Goal: Task Accomplishment & Management: Manage account settings

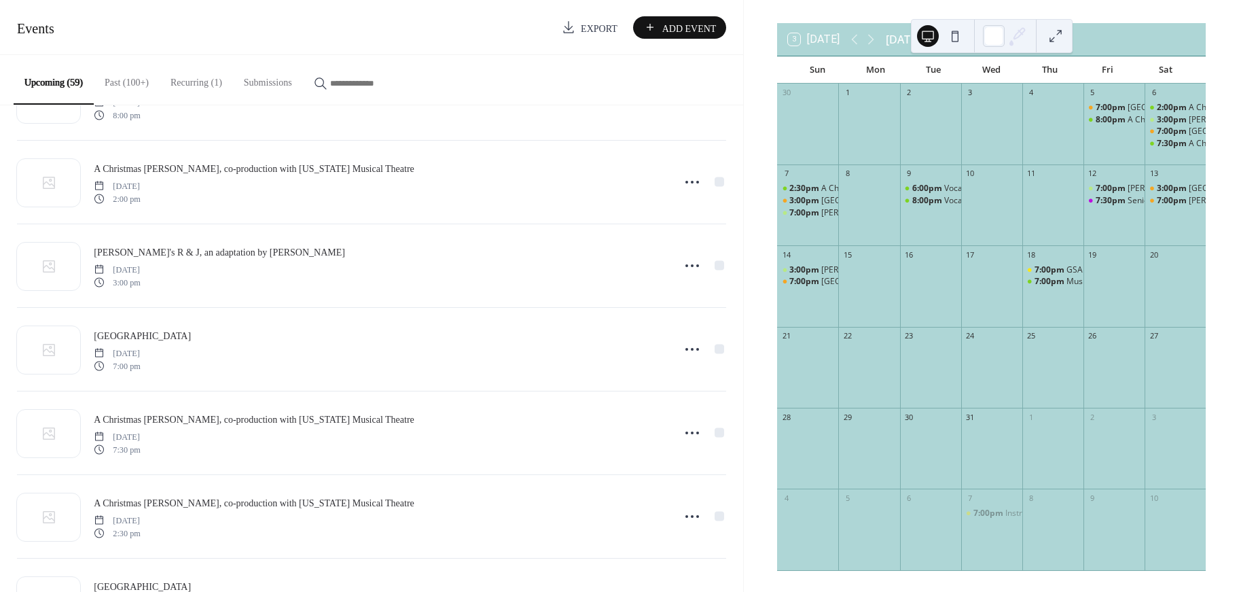
scroll to position [740, 0]
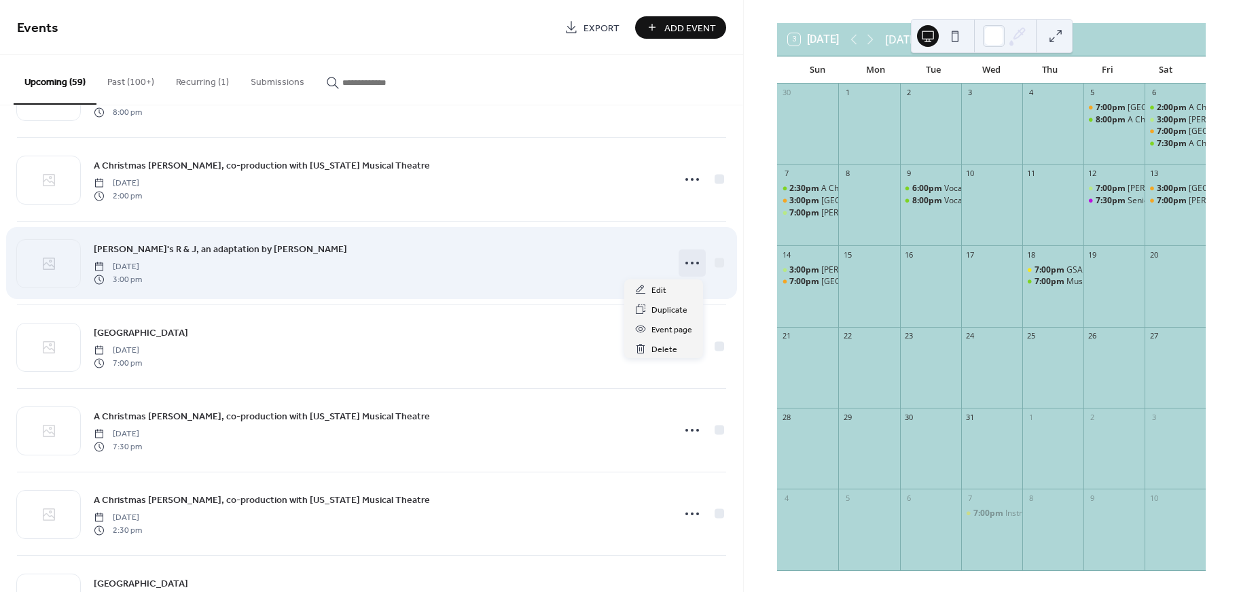
click at [692, 262] on icon at bounding box center [692, 263] width 22 height 22
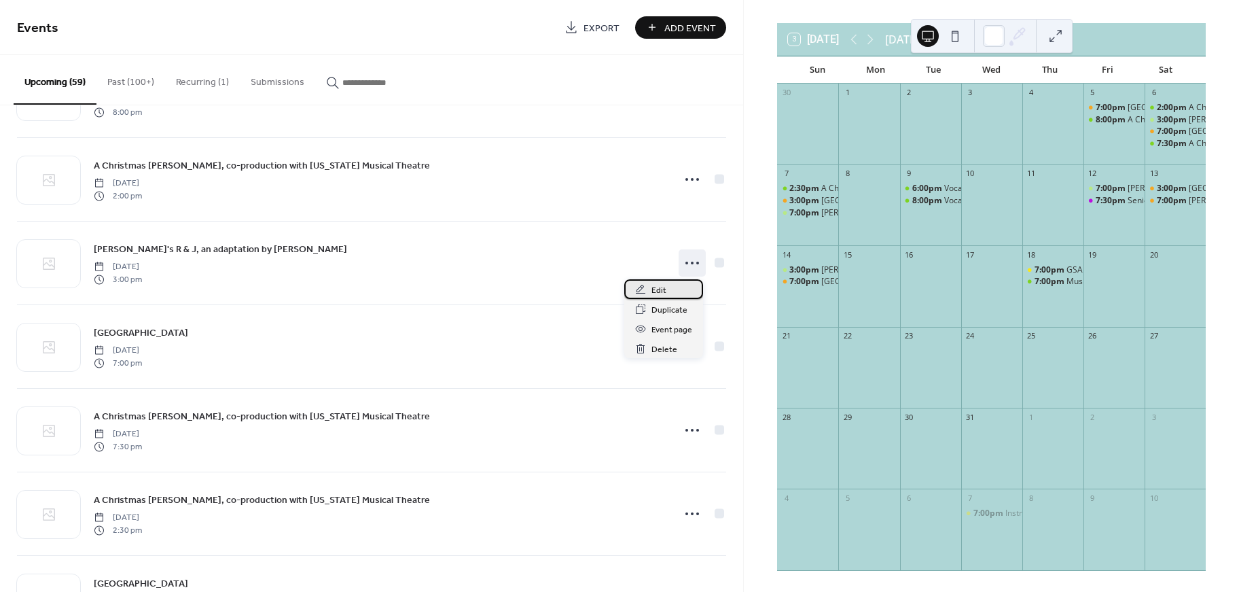
click at [661, 293] on span "Edit" at bounding box center [658, 290] width 15 height 14
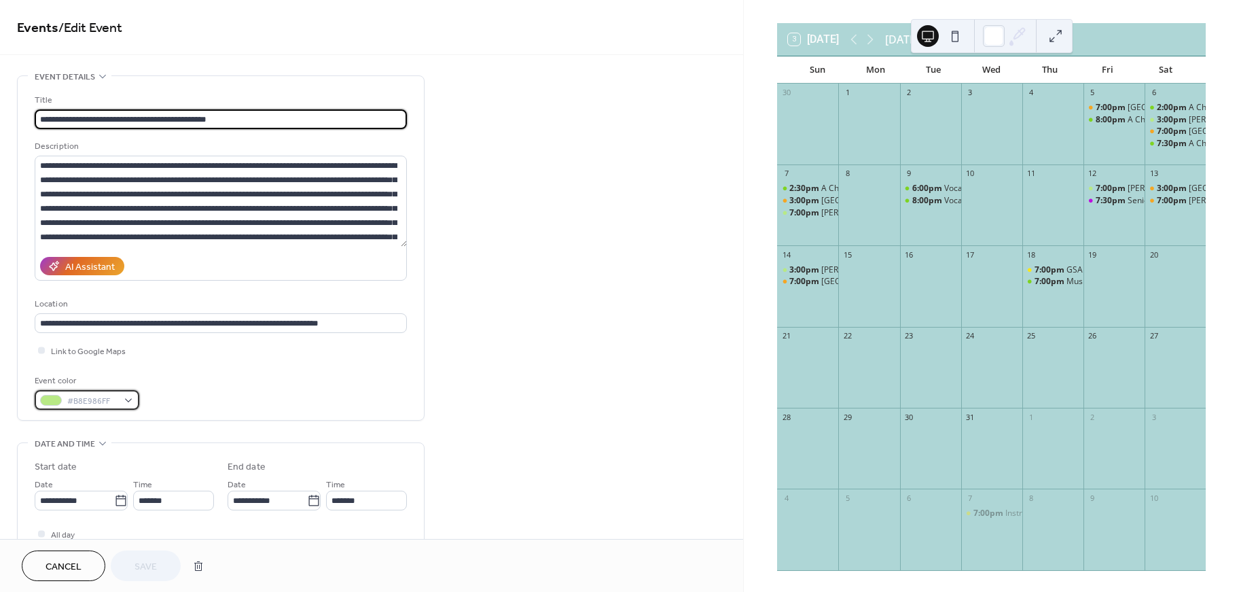
click at [98, 399] on span "#B8E986FF" at bounding box center [92, 401] width 50 height 14
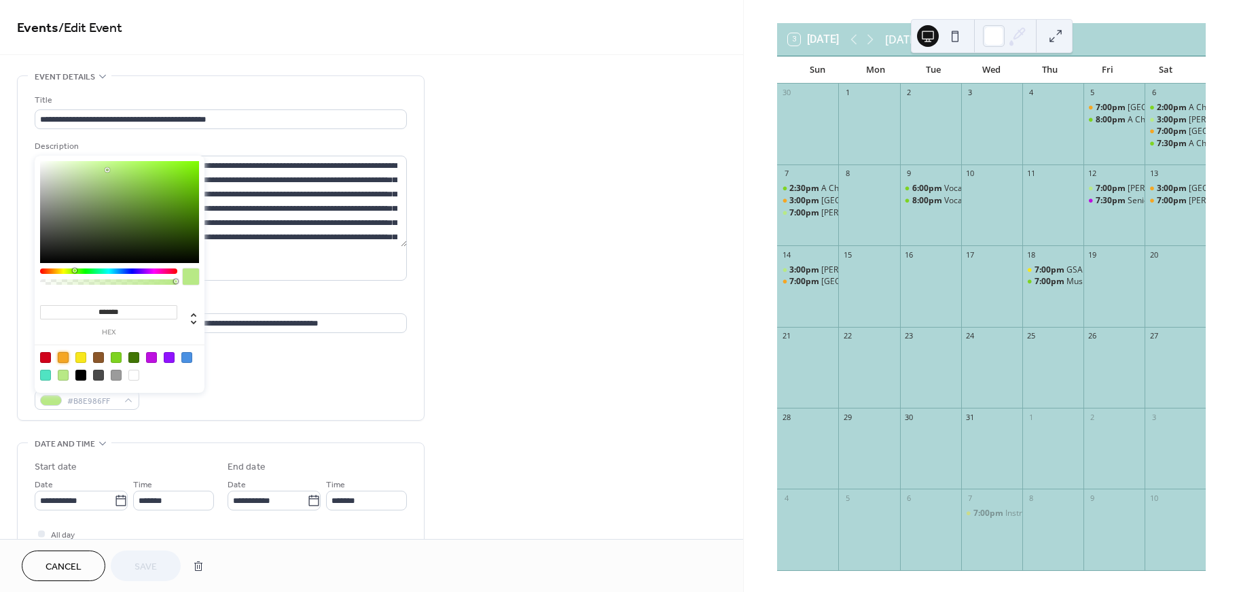
click at [67, 355] on div at bounding box center [63, 357] width 11 height 11
type input "*******"
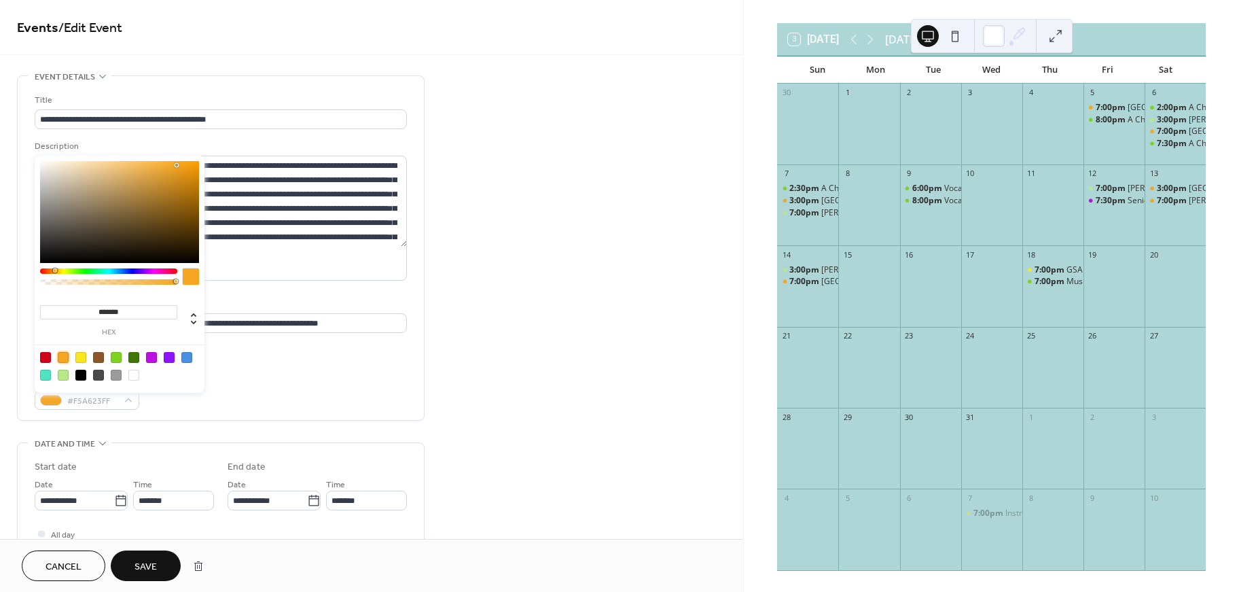
click at [142, 568] on span "Save" at bounding box center [146, 567] width 22 height 14
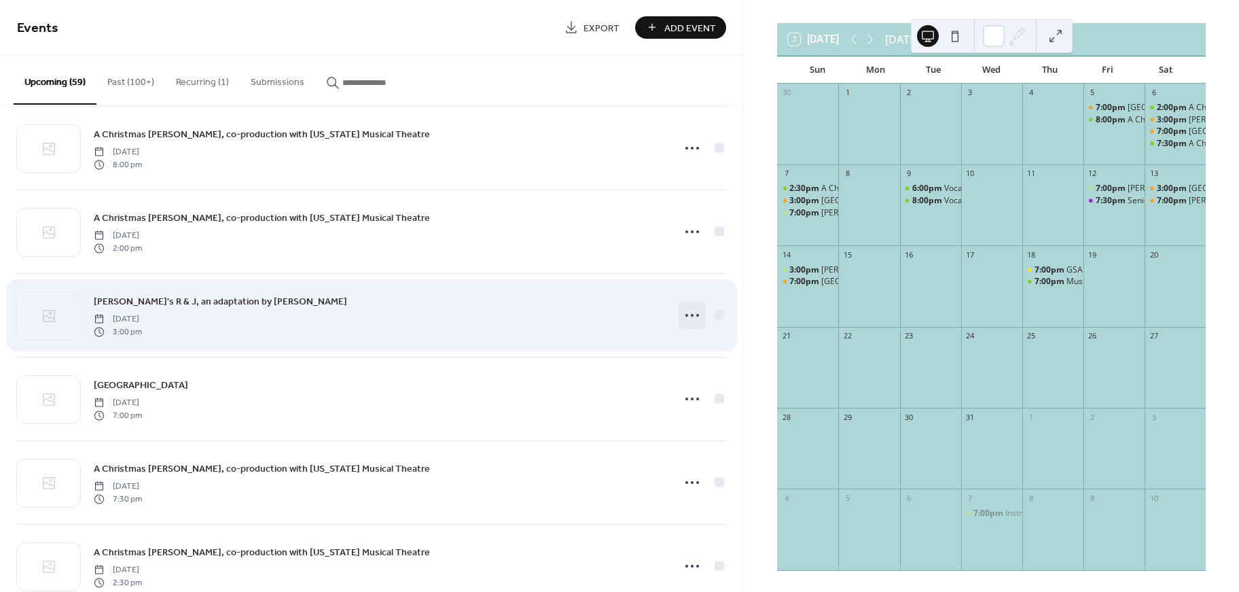
scroll to position [683, 0]
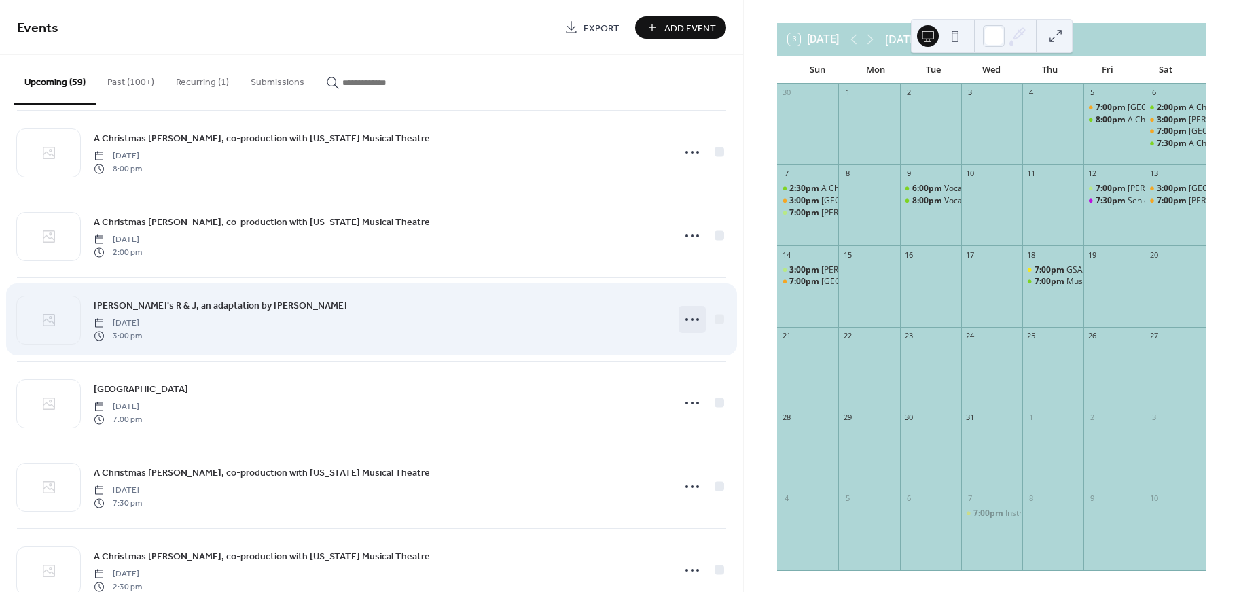
click at [681, 320] on icon at bounding box center [692, 319] width 22 height 22
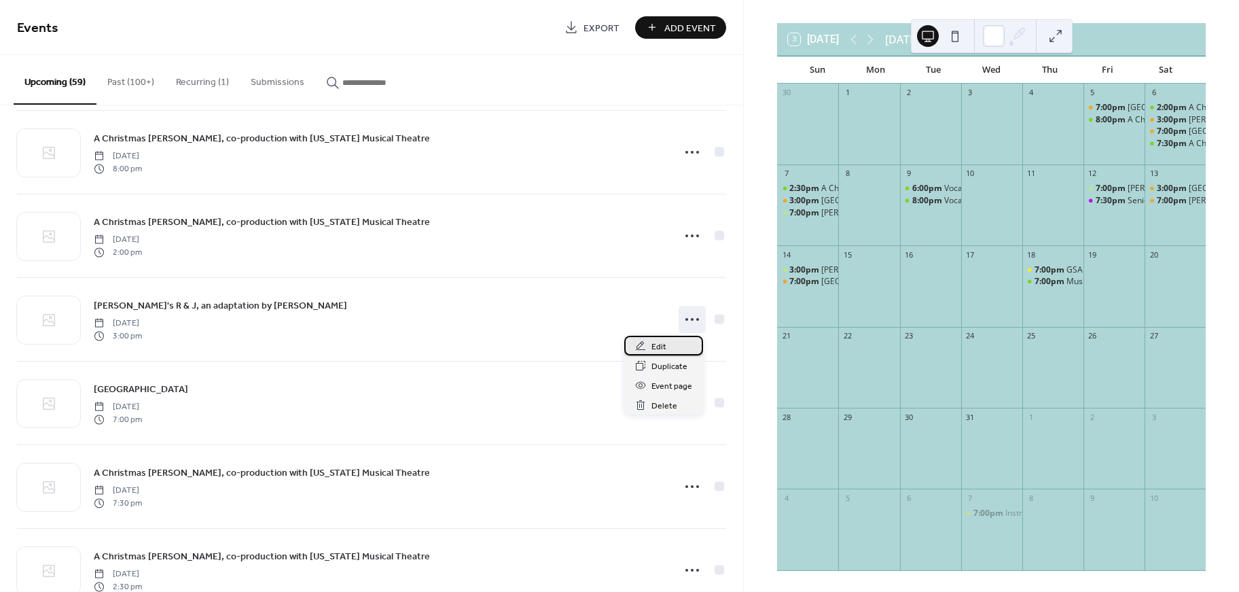
click at [667, 347] on div "Edit" at bounding box center [663, 346] width 79 height 20
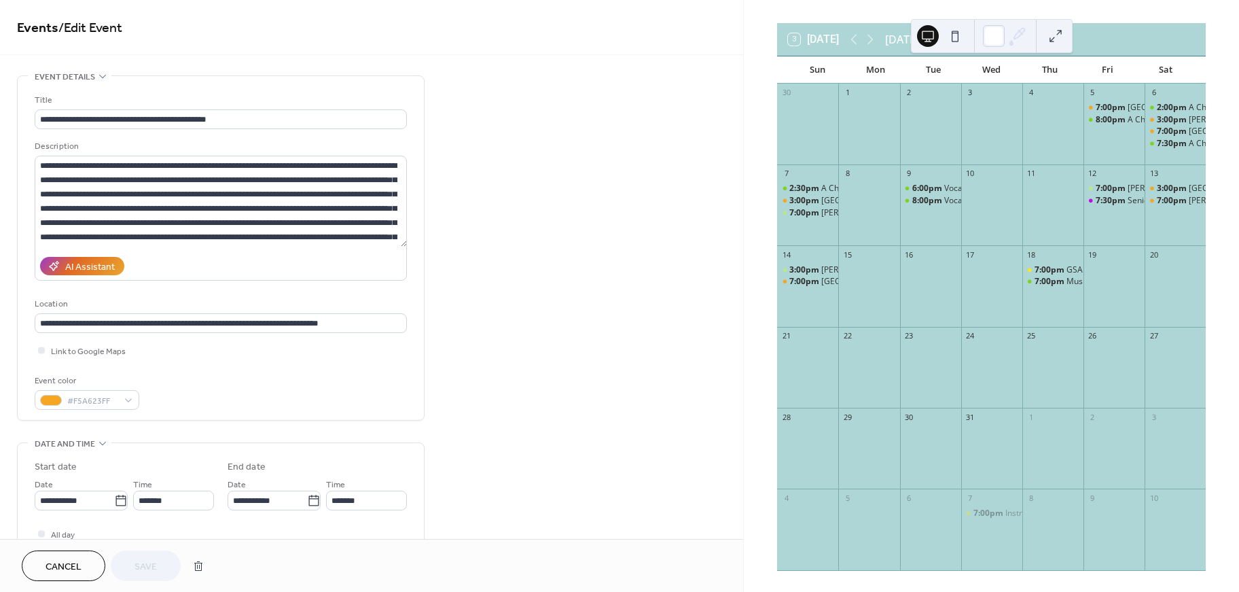
click at [85, 574] on button "Cancel" at bounding box center [64, 565] width 84 height 31
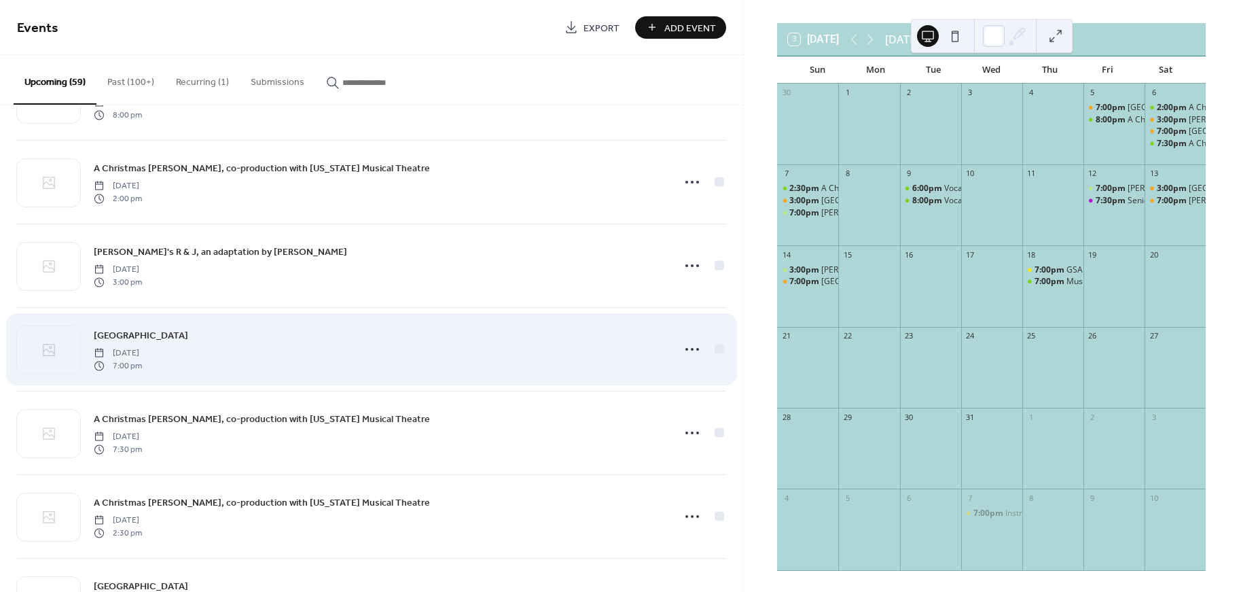
scroll to position [739, 0]
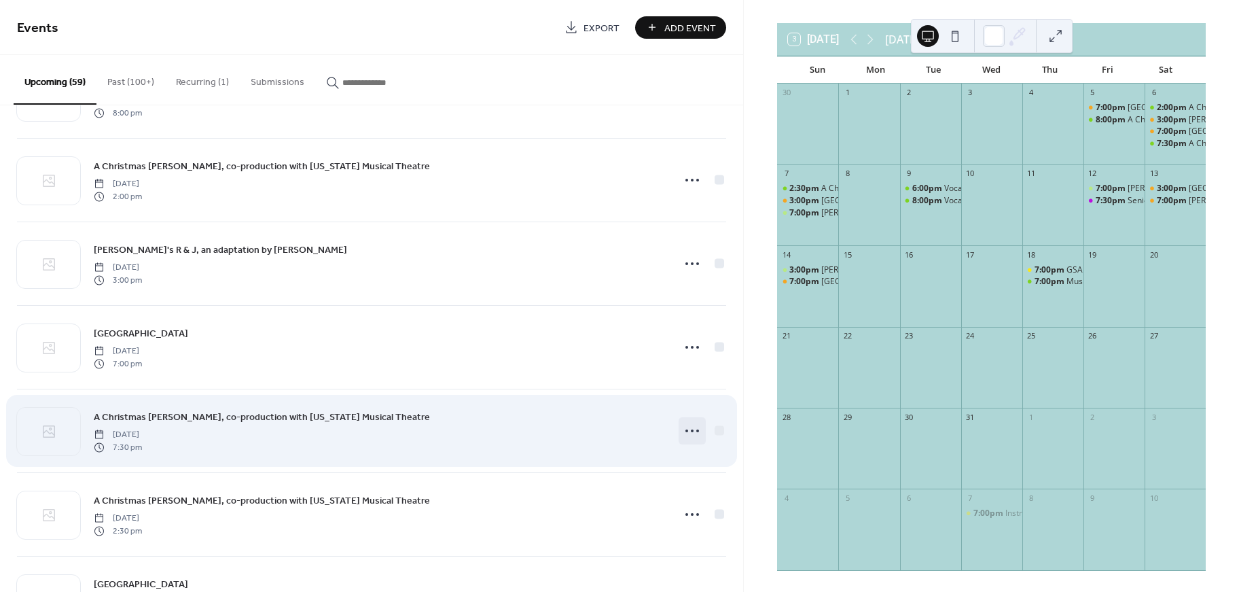
click at [685, 432] on icon at bounding box center [692, 431] width 22 height 22
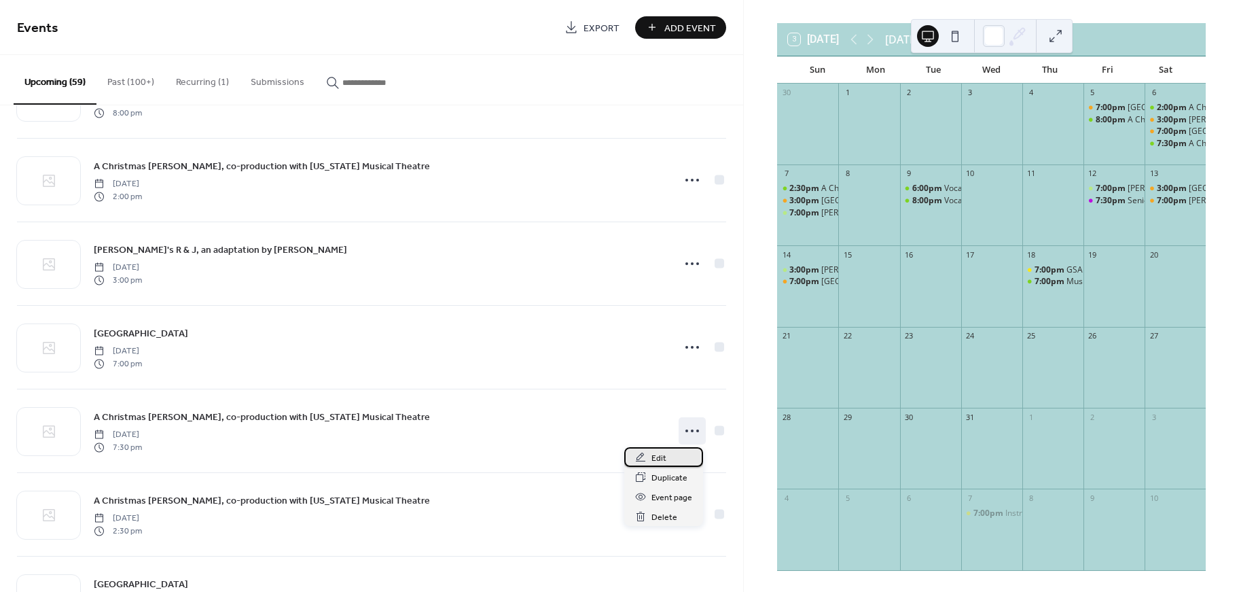
click at [665, 458] on span "Edit" at bounding box center [658, 458] width 15 height 14
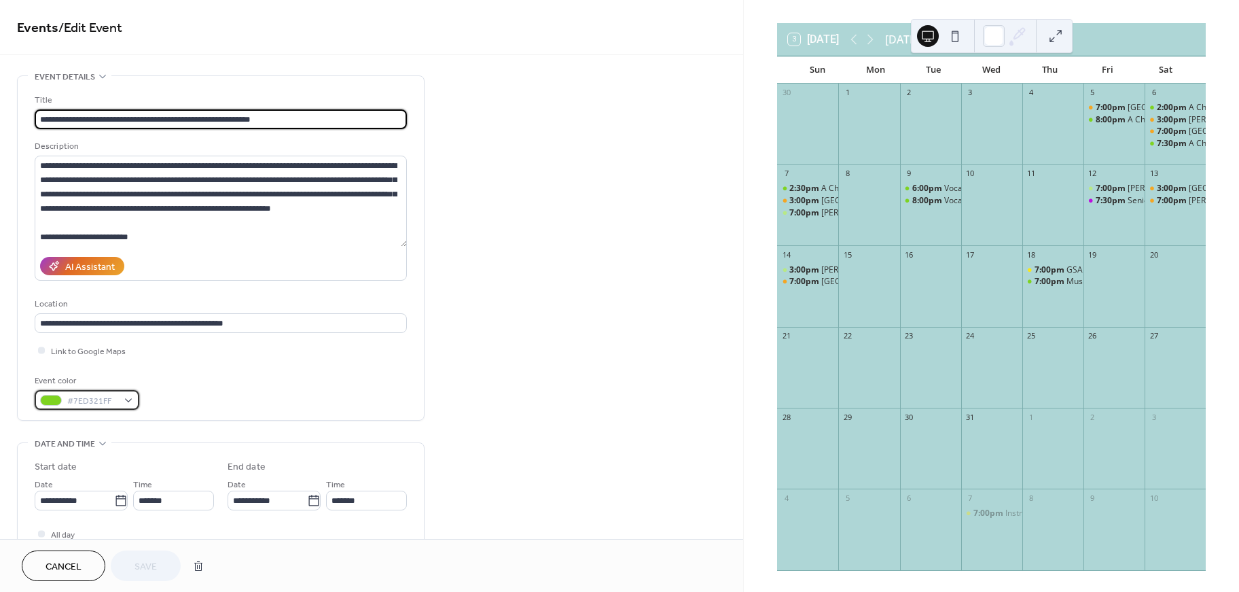
click at [73, 397] on span "#7ED321FF" at bounding box center [92, 401] width 50 height 14
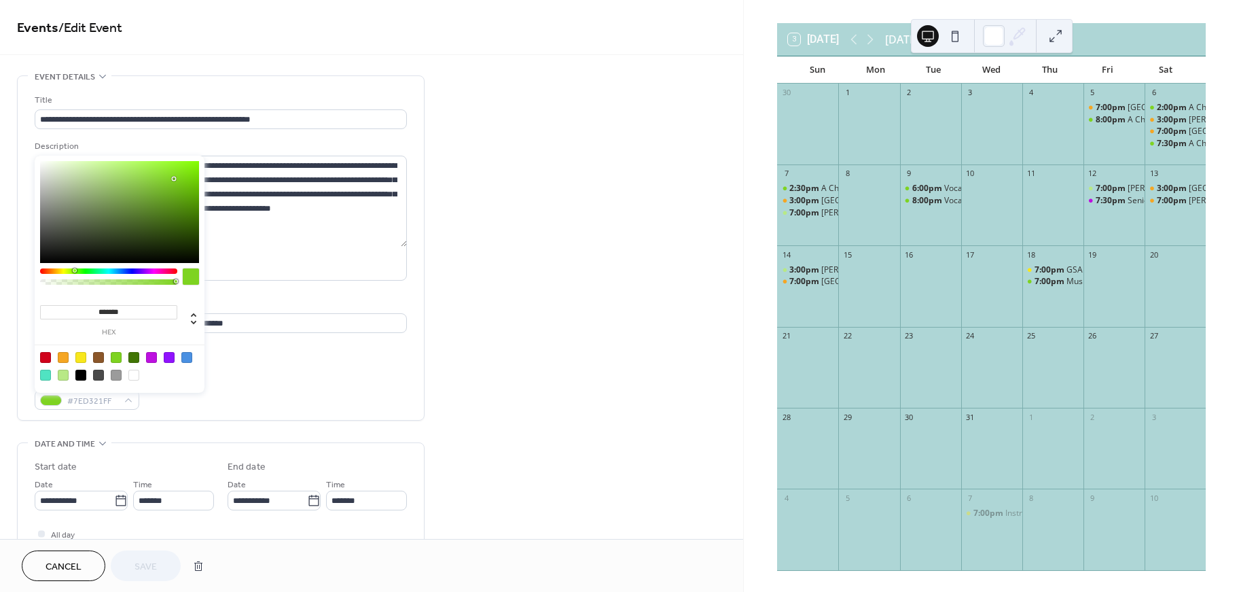
click at [64, 359] on div at bounding box center [63, 357] width 11 height 11
type input "*******"
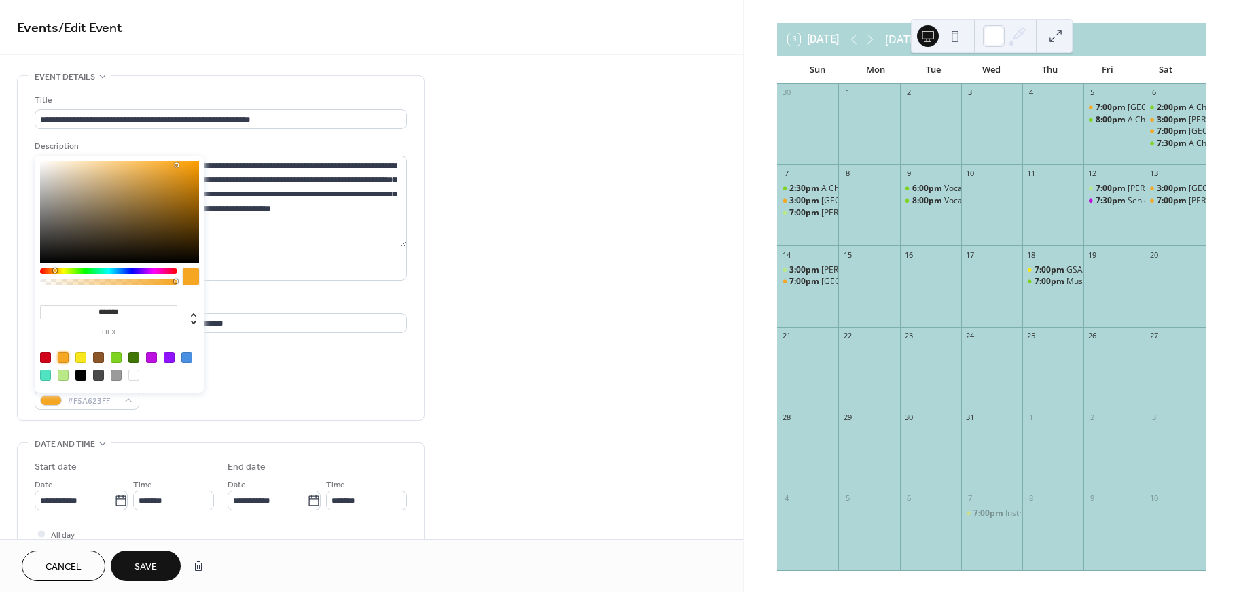
click at [147, 572] on span "Save" at bounding box center [146, 567] width 22 height 14
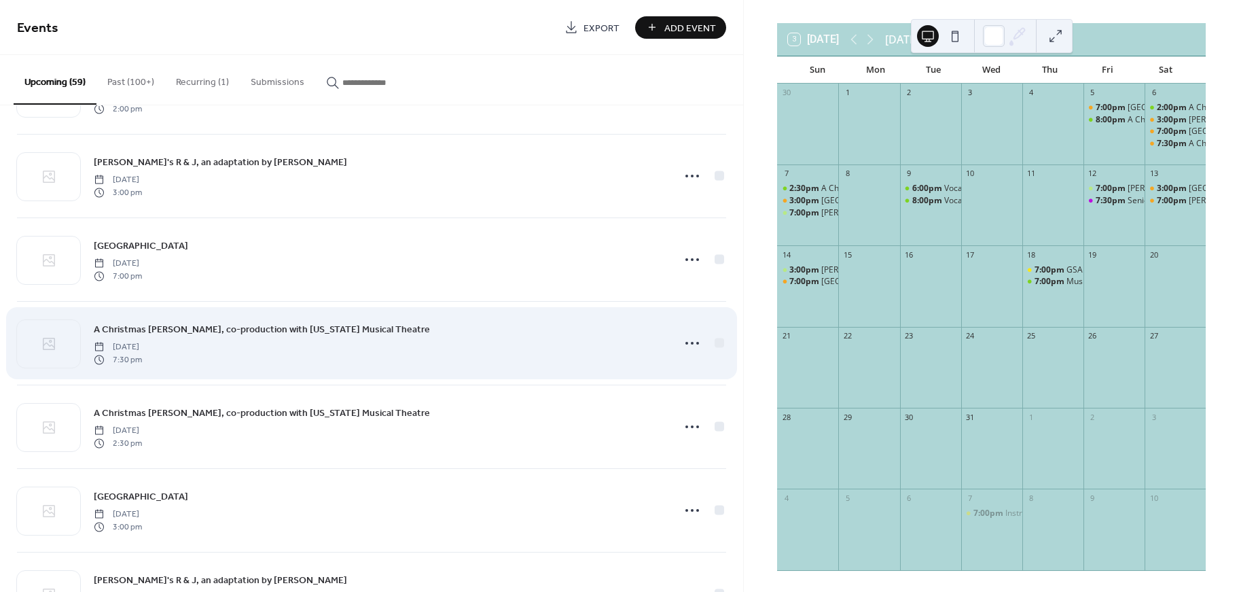
scroll to position [836, 0]
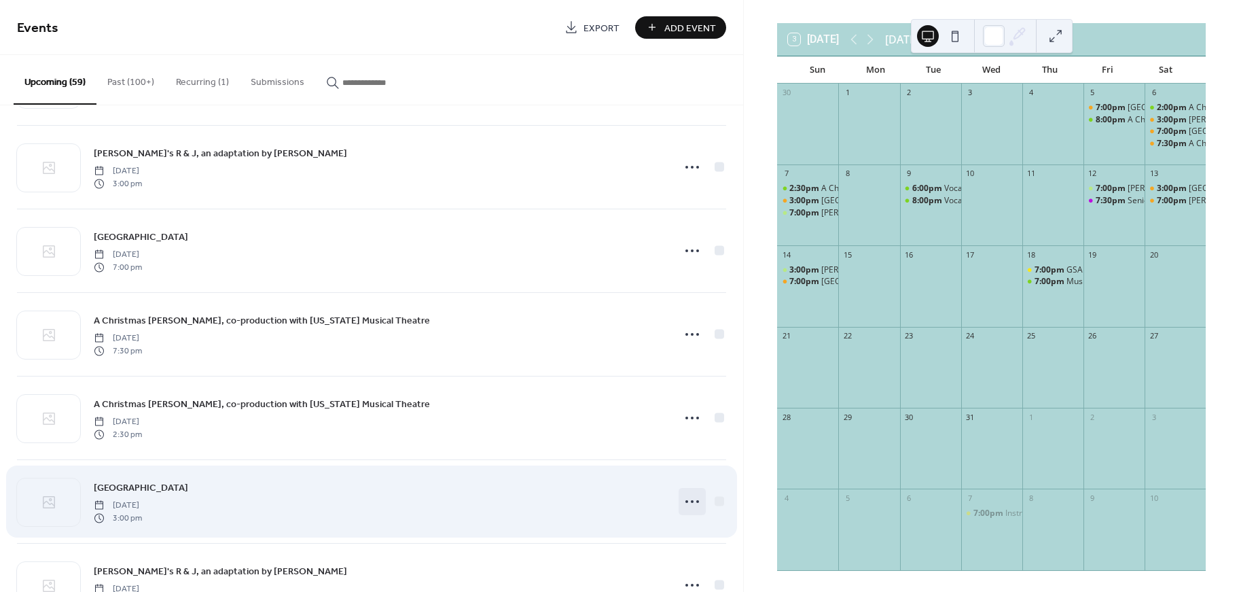
click at [693, 499] on icon at bounding box center [692, 501] width 22 height 22
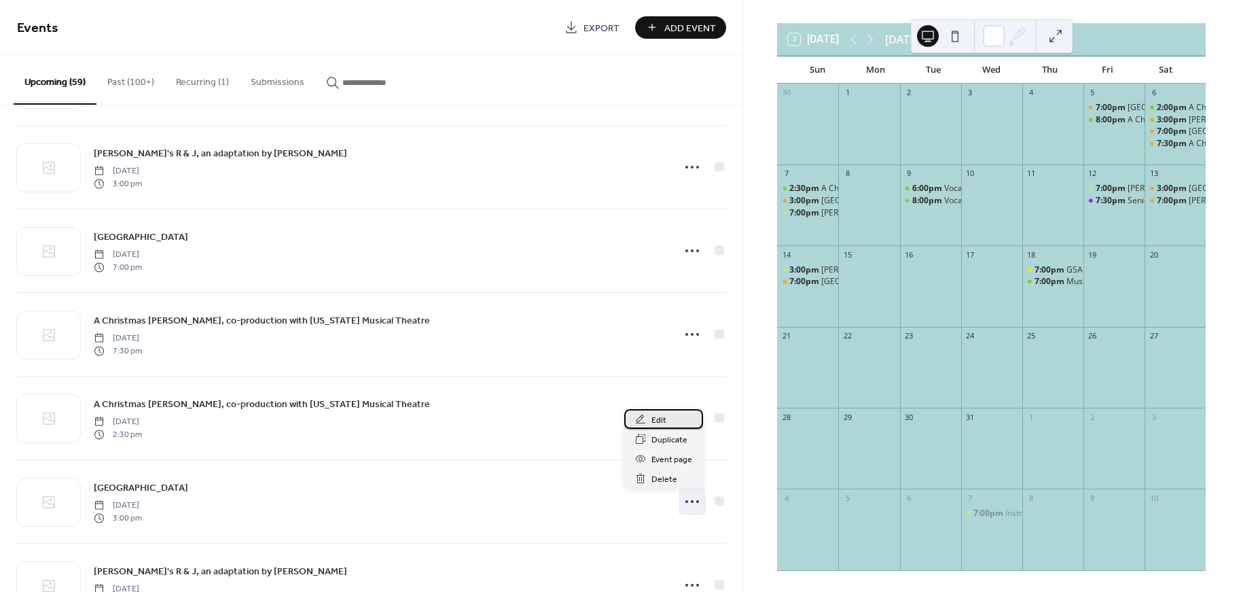
click at [656, 424] on span "Edit" at bounding box center [658, 420] width 15 height 14
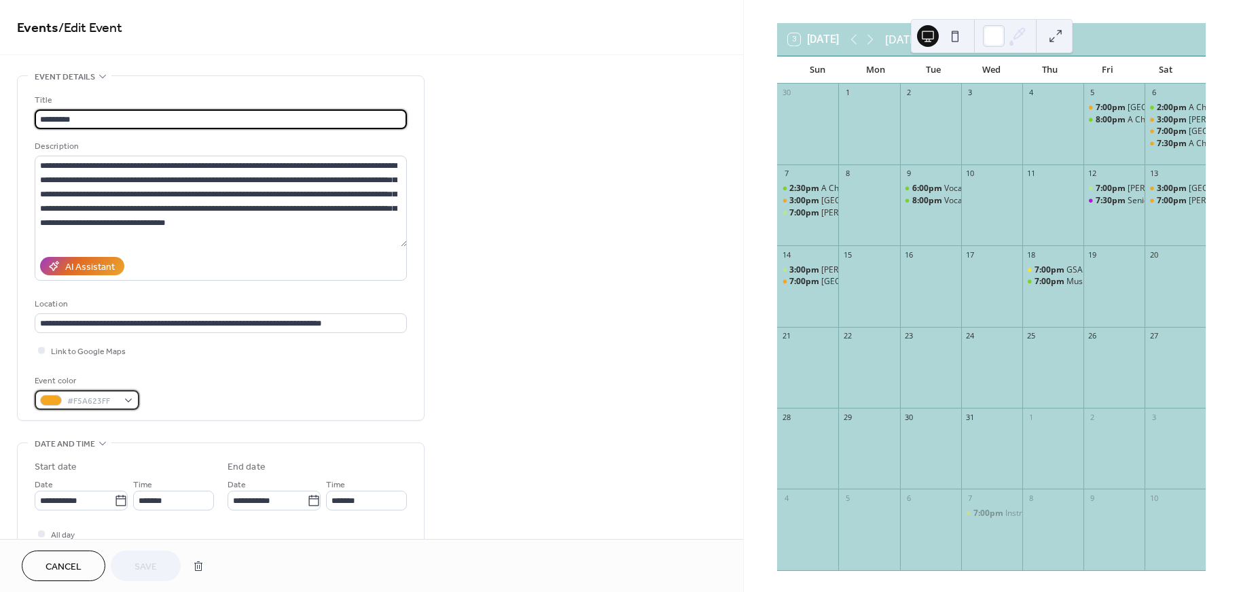
click at [96, 401] on span "#F5A623FF" at bounding box center [92, 401] width 50 height 14
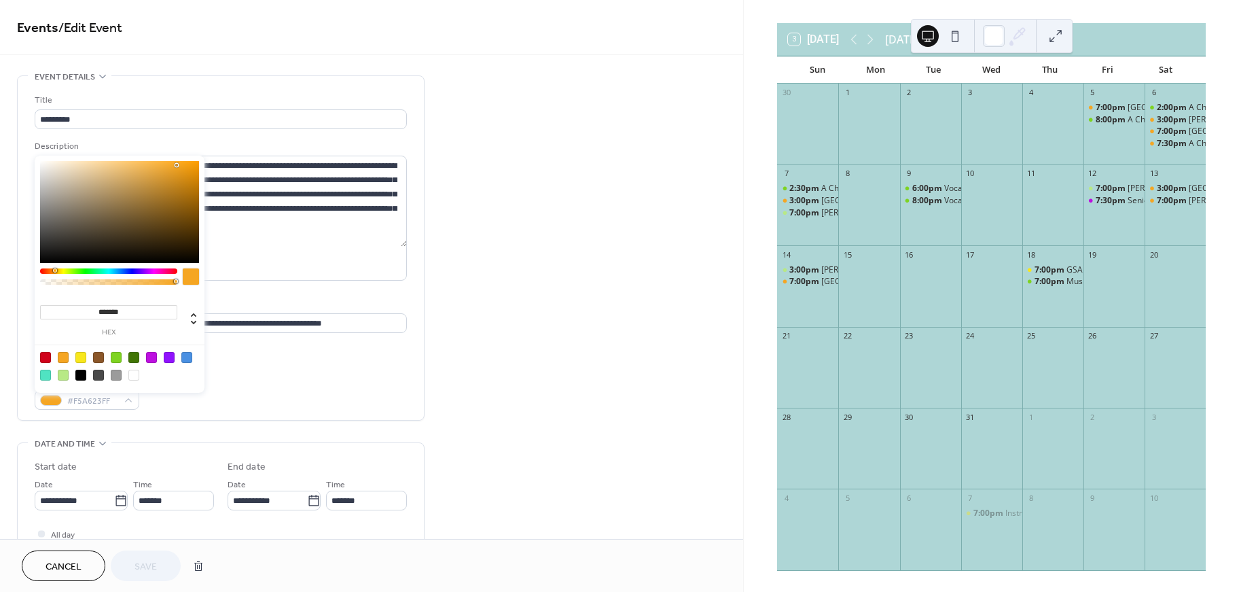
click at [65, 359] on div at bounding box center [63, 357] width 11 height 11
click at [131, 558] on button "Save" at bounding box center [146, 565] width 70 height 31
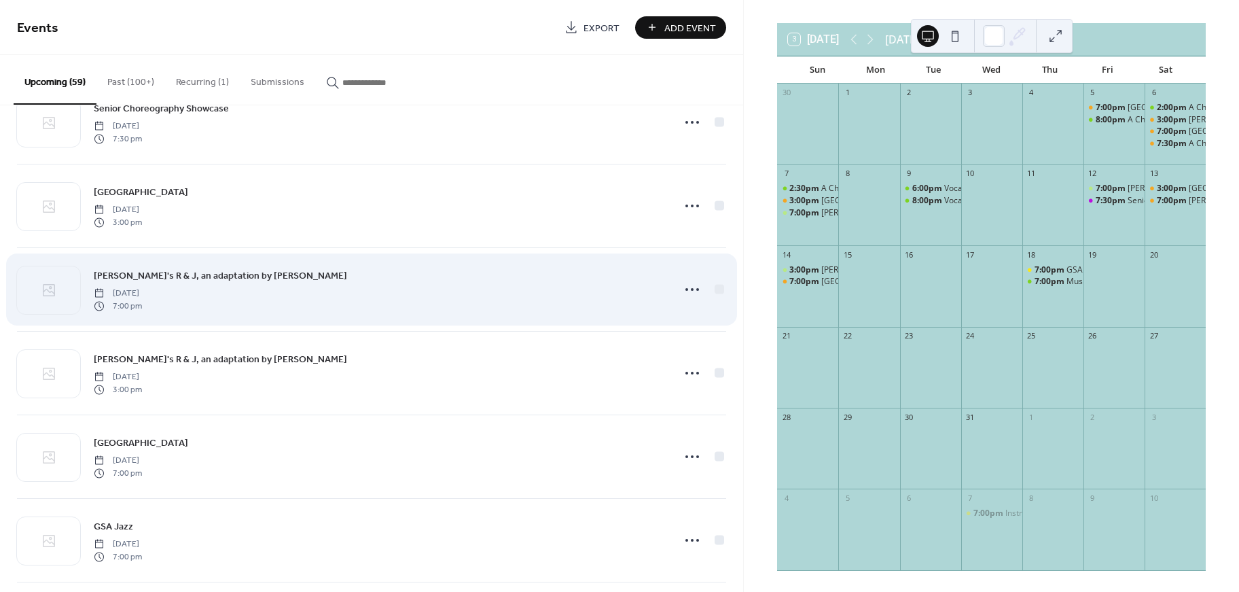
scroll to position [1634, 0]
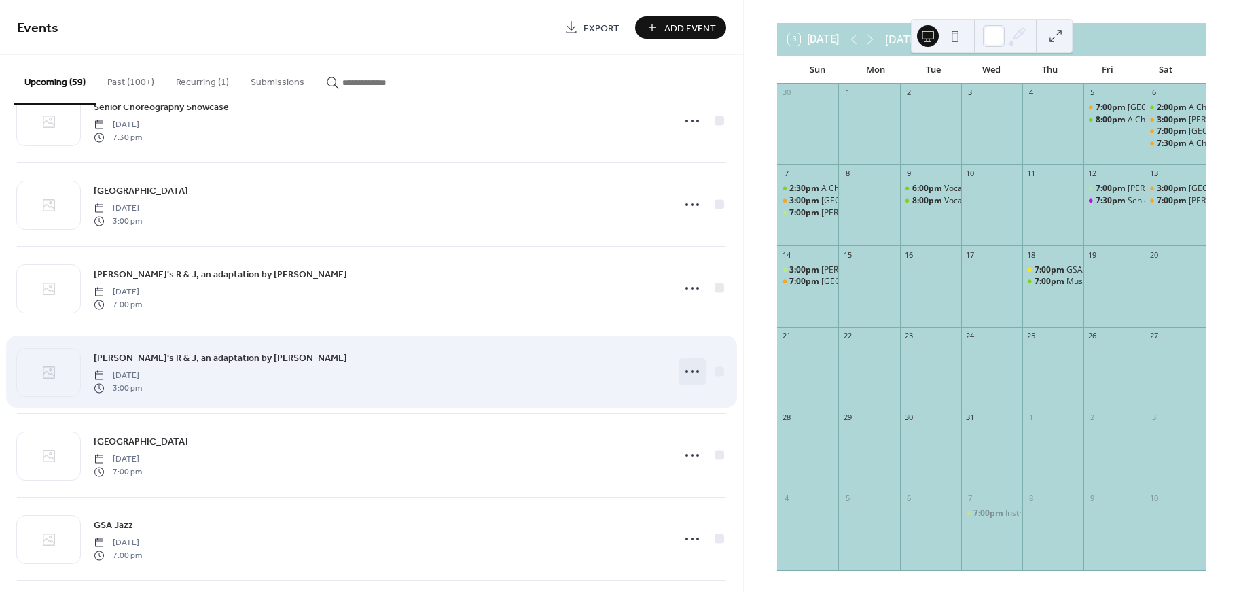
click at [689, 370] on icon at bounding box center [692, 372] width 22 height 22
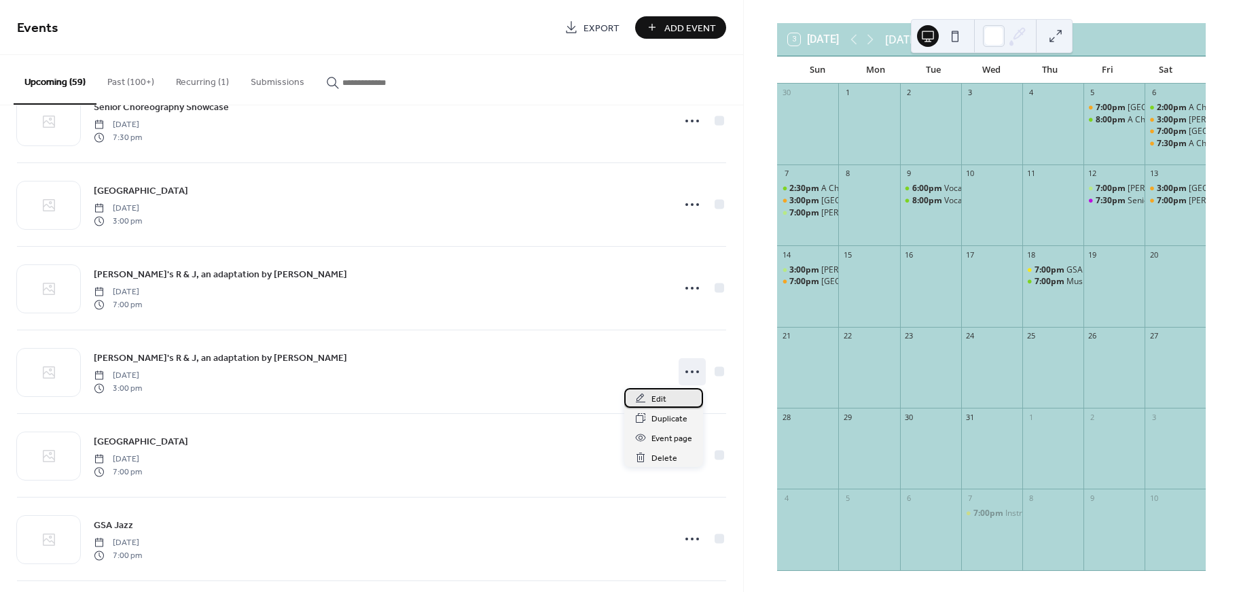
click at [674, 401] on div "Edit" at bounding box center [663, 398] width 79 height 20
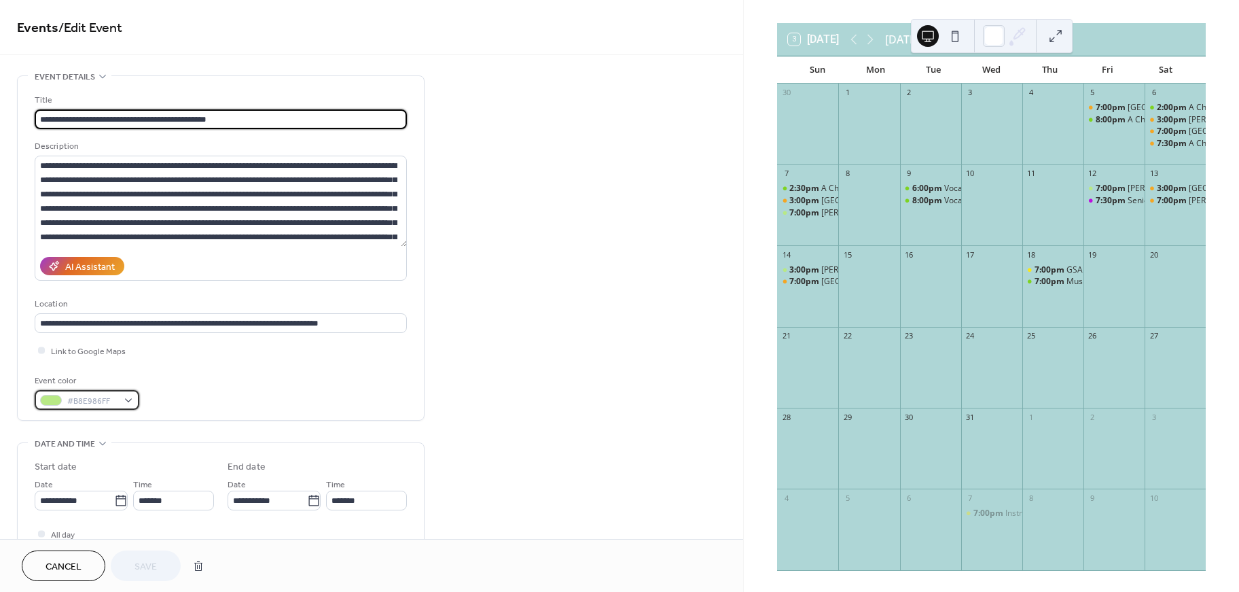
click at [88, 404] on span "#B8E986FF" at bounding box center [92, 401] width 50 height 14
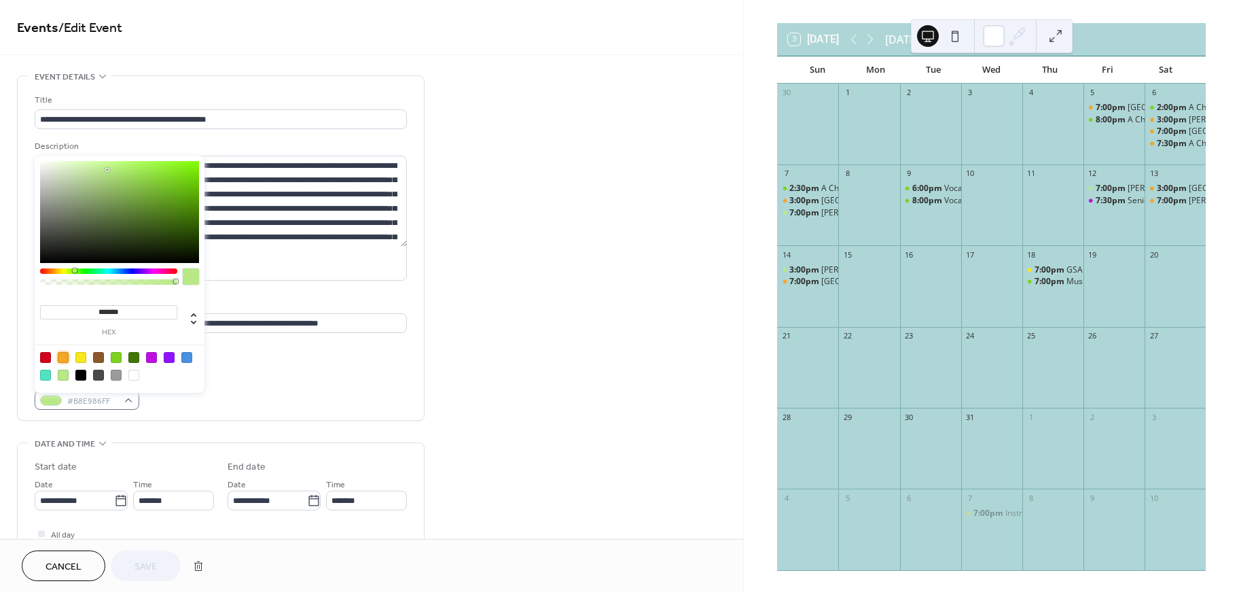
drag, startPoint x: 62, startPoint y: 360, endPoint x: 78, endPoint y: 408, distance: 50.1
click at [63, 361] on div at bounding box center [63, 357] width 11 height 11
type input "*******"
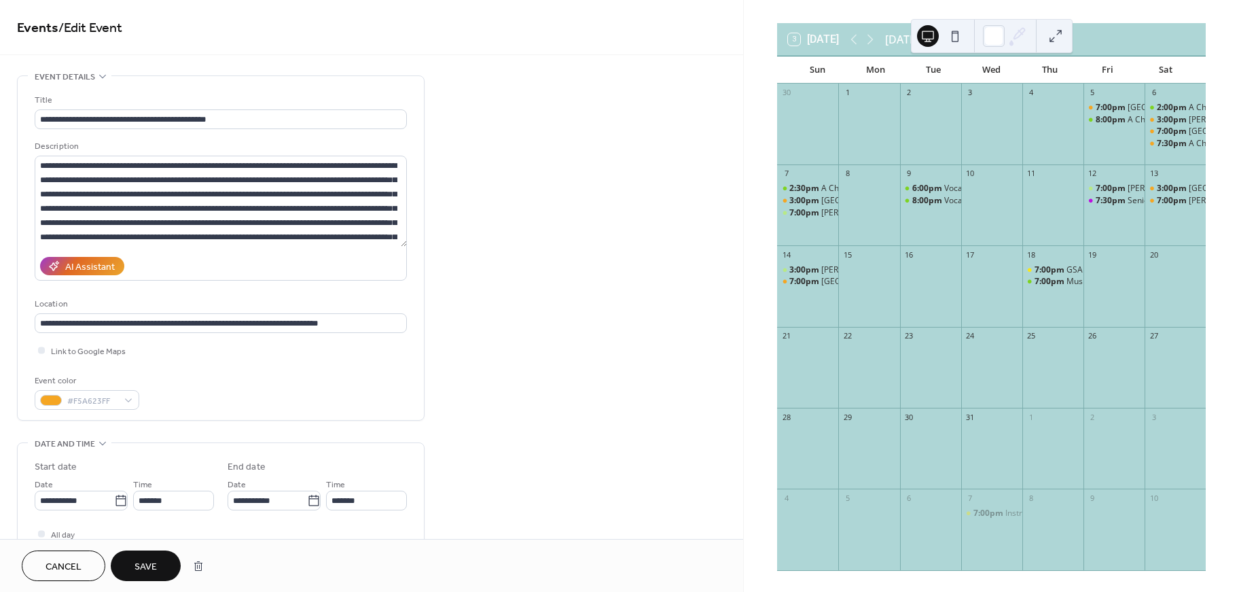
click at [148, 567] on span "Save" at bounding box center [146, 567] width 22 height 14
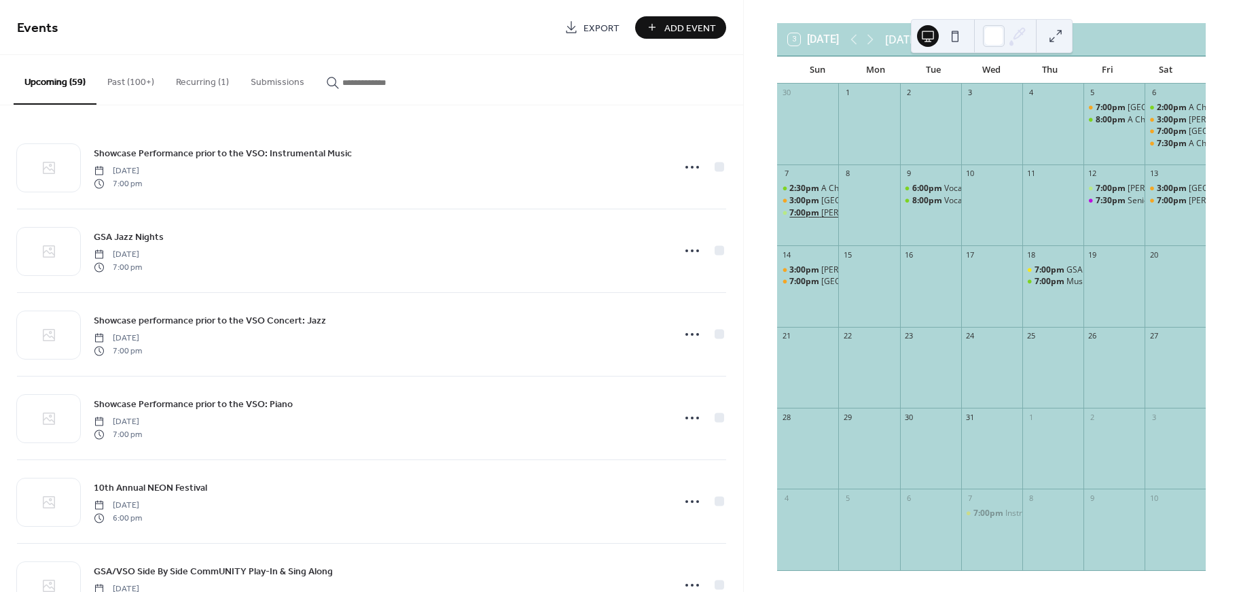
click at [821, 209] on span "7:00pm" at bounding box center [805, 213] width 32 height 12
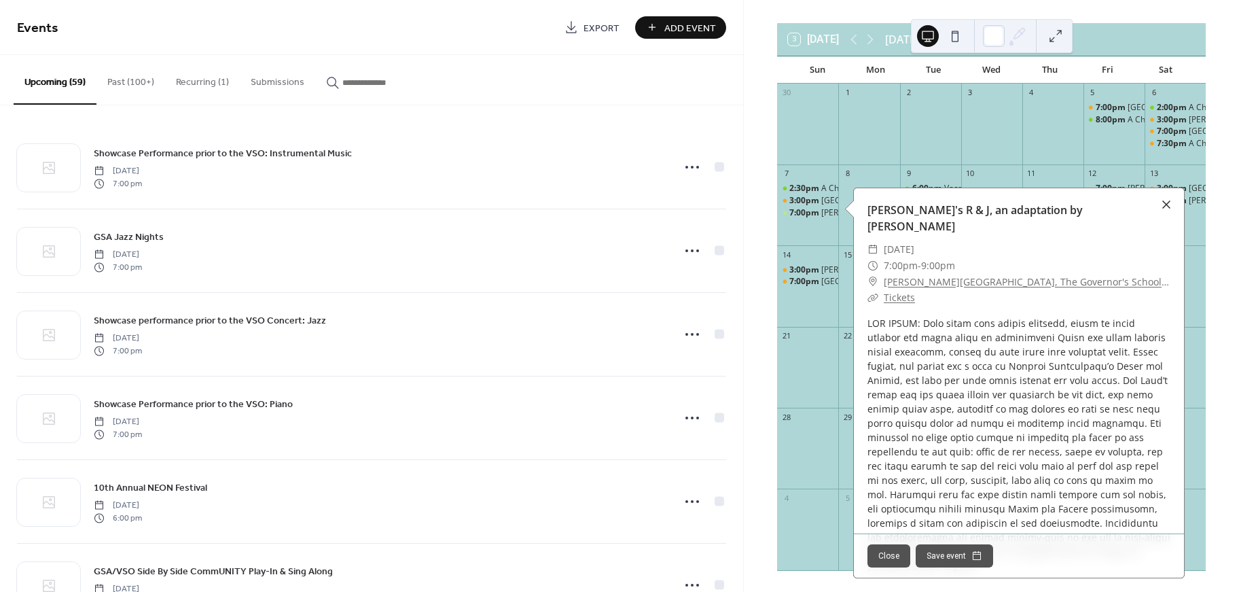
click at [1168, 203] on div at bounding box center [1166, 204] width 19 height 19
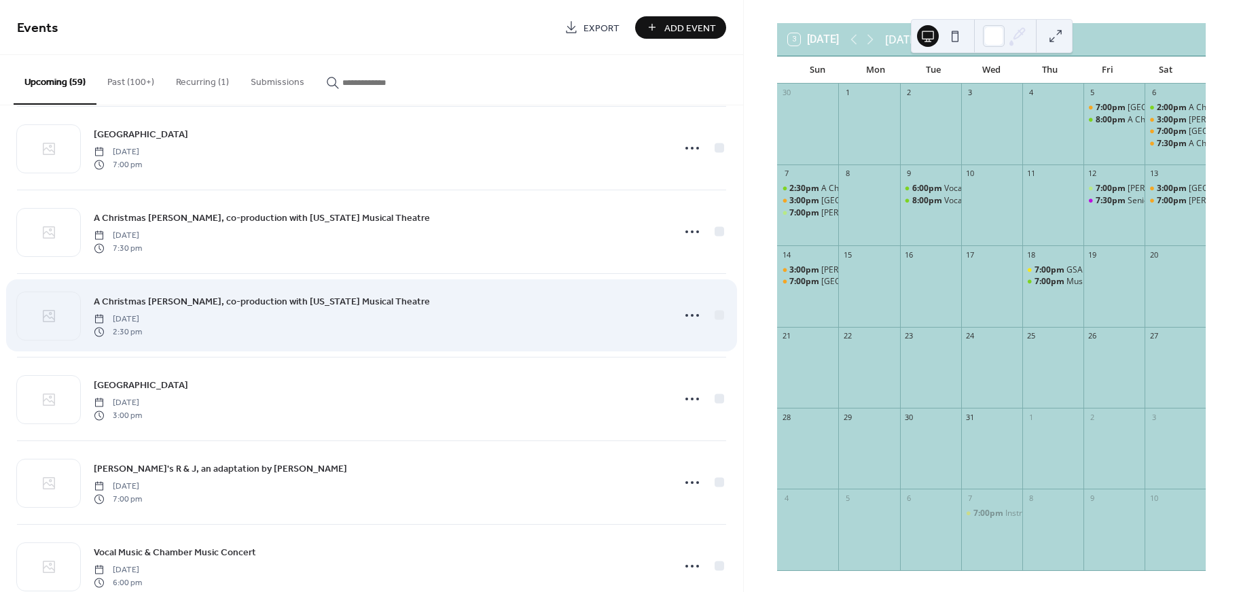
scroll to position [936, 0]
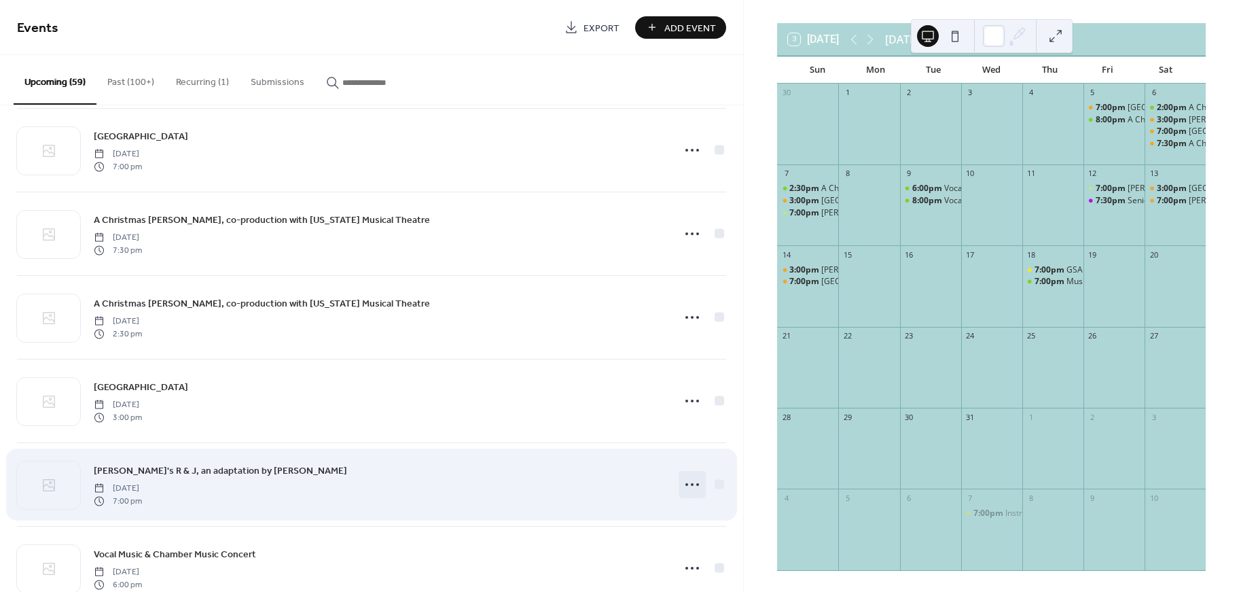
click at [692, 486] on icon at bounding box center [692, 484] width 22 height 22
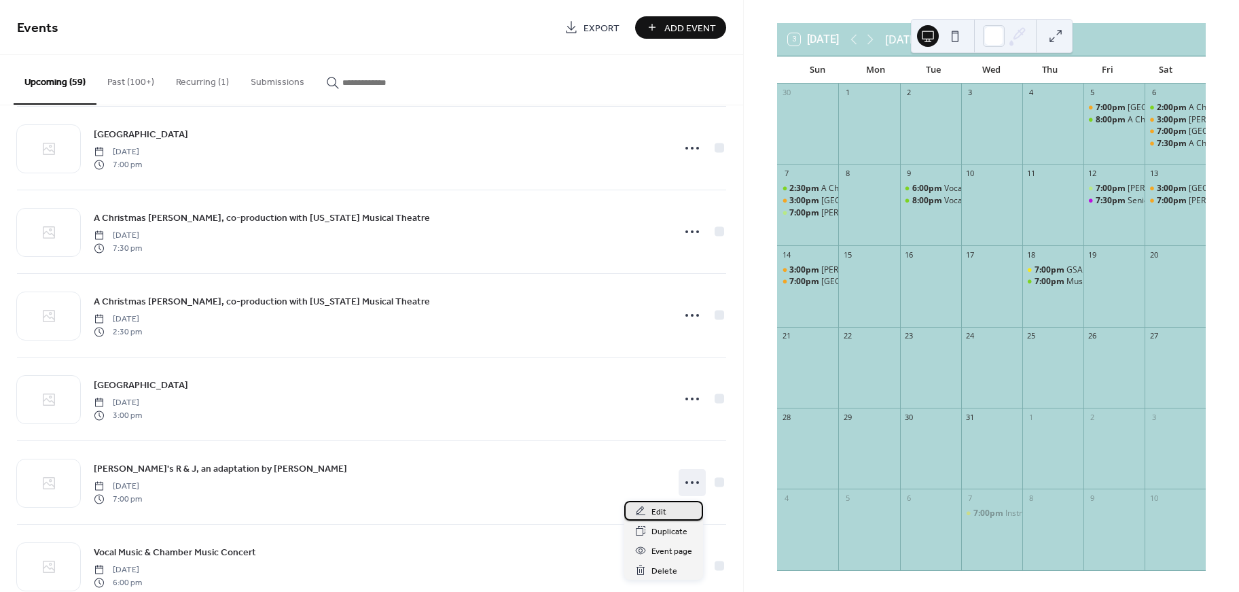
click at [658, 509] on span "Edit" at bounding box center [658, 512] width 15 height 14
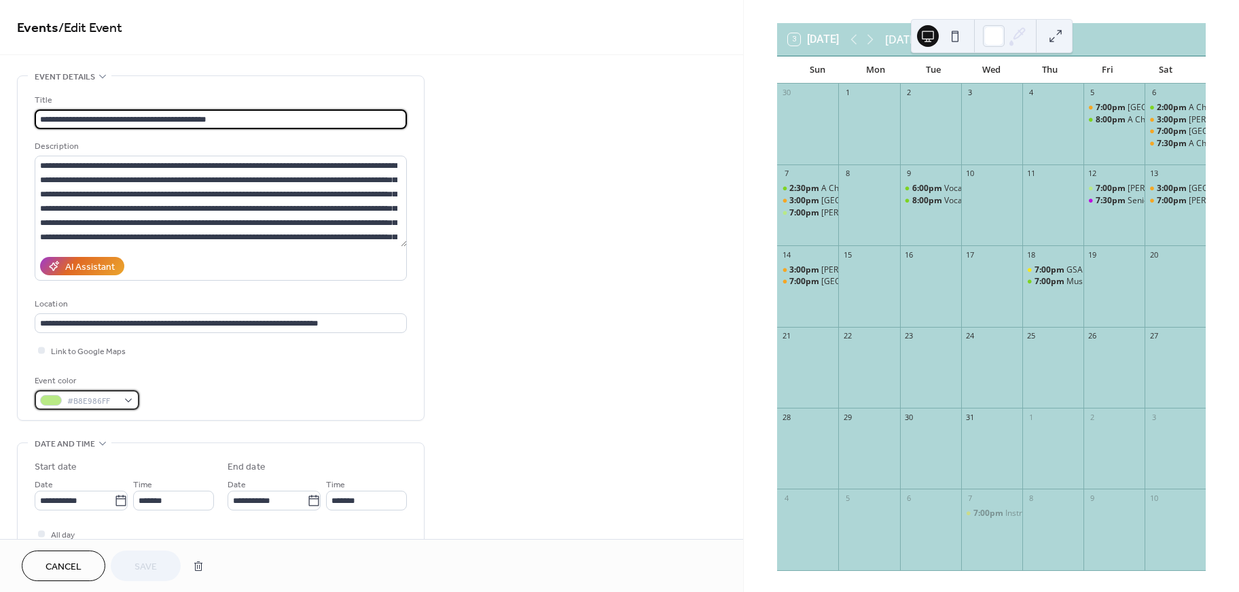
click at [52, 396] on div "#B8E986FF" at bounding box center [87, 400] width 105 height 20
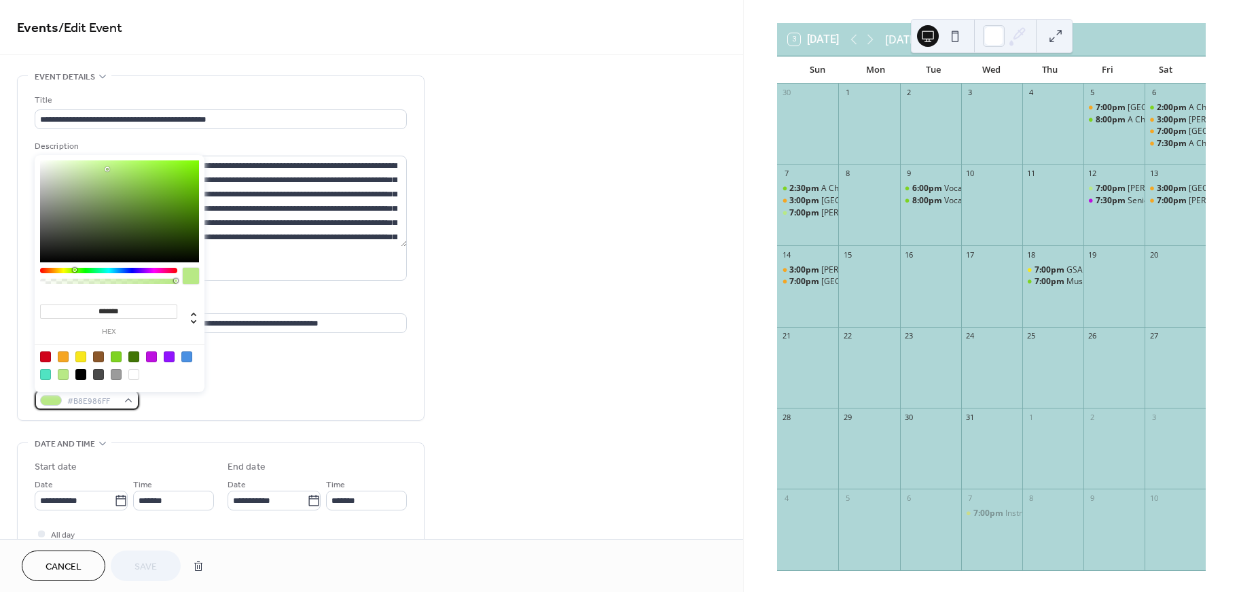
scroll to position [1, 0]
drag, startPoint x: 65, startPoint y: 353, endPoint x: 69, endPoint y: 410, distance: 56.5
click at [65, 354] on div at bounding box center [63, 356] width 11 height 11
type input "*******"
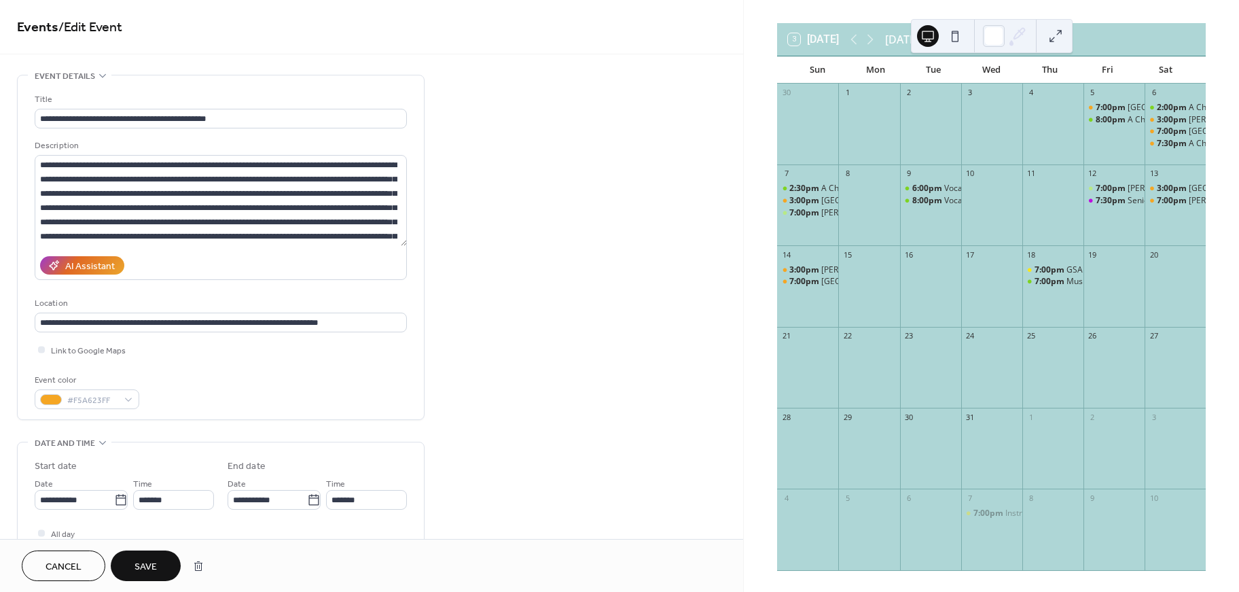
drag, startPoint x: 145, startPoint y: 561, endPoint x: 165, endPoint y: 550, distance: 22.8
click at [145, 561] on span "Save" at bounding box center [146, 567] width 22 height 14
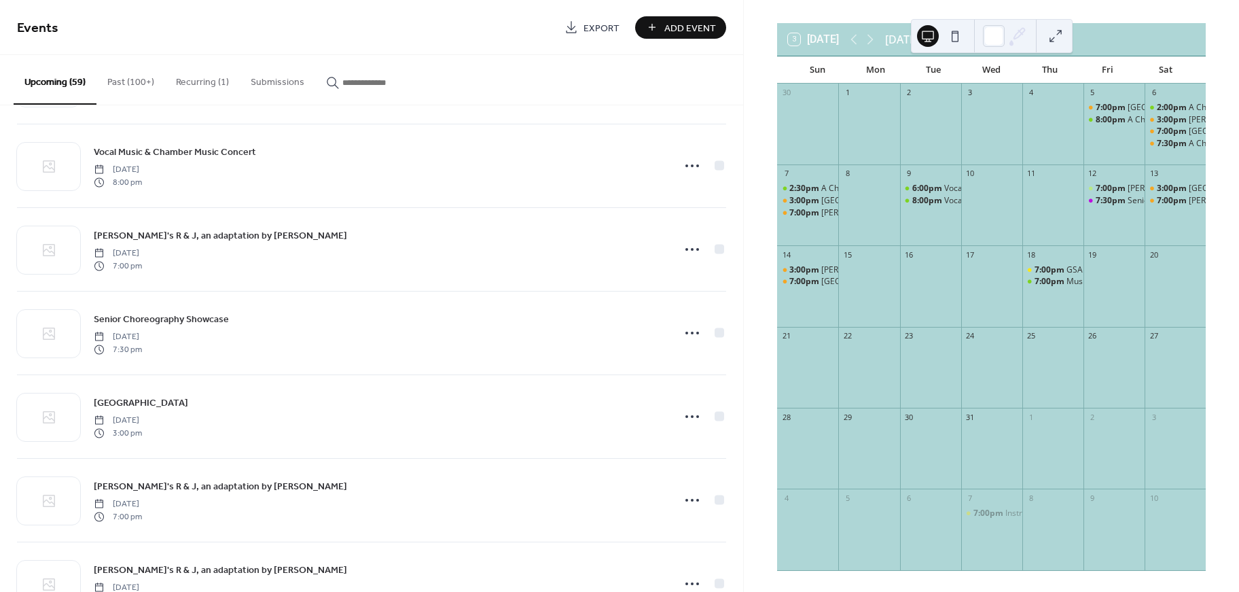
scroll to position [1452, 0]
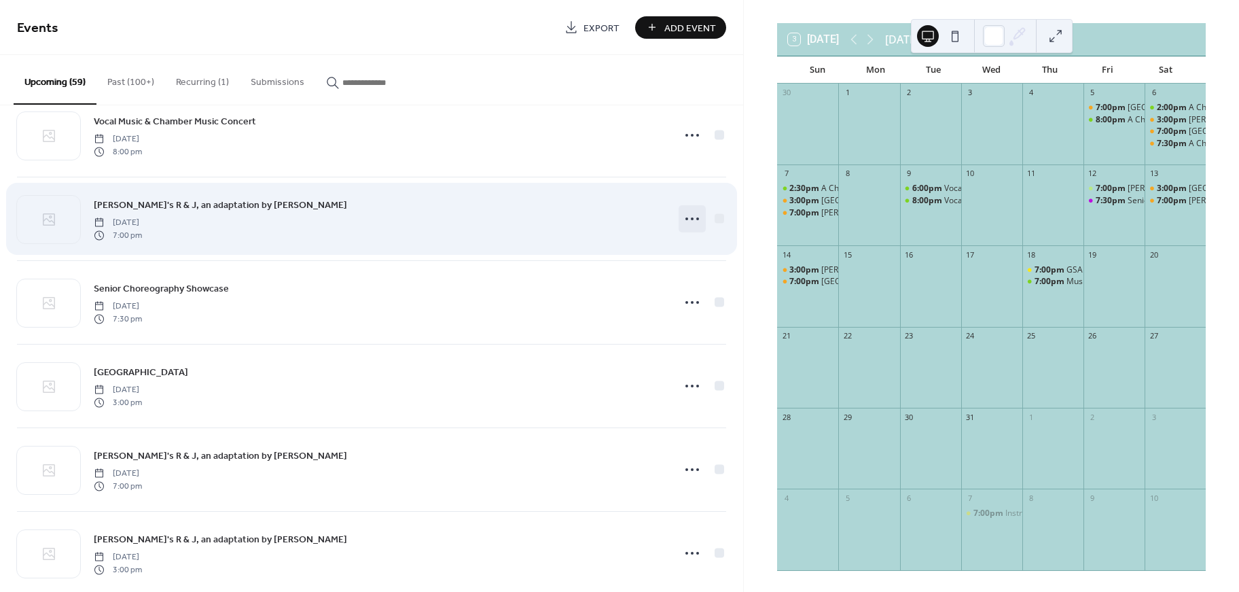
click at [696, 219] on circle at bounding box center [697, 218] width 3 height 3
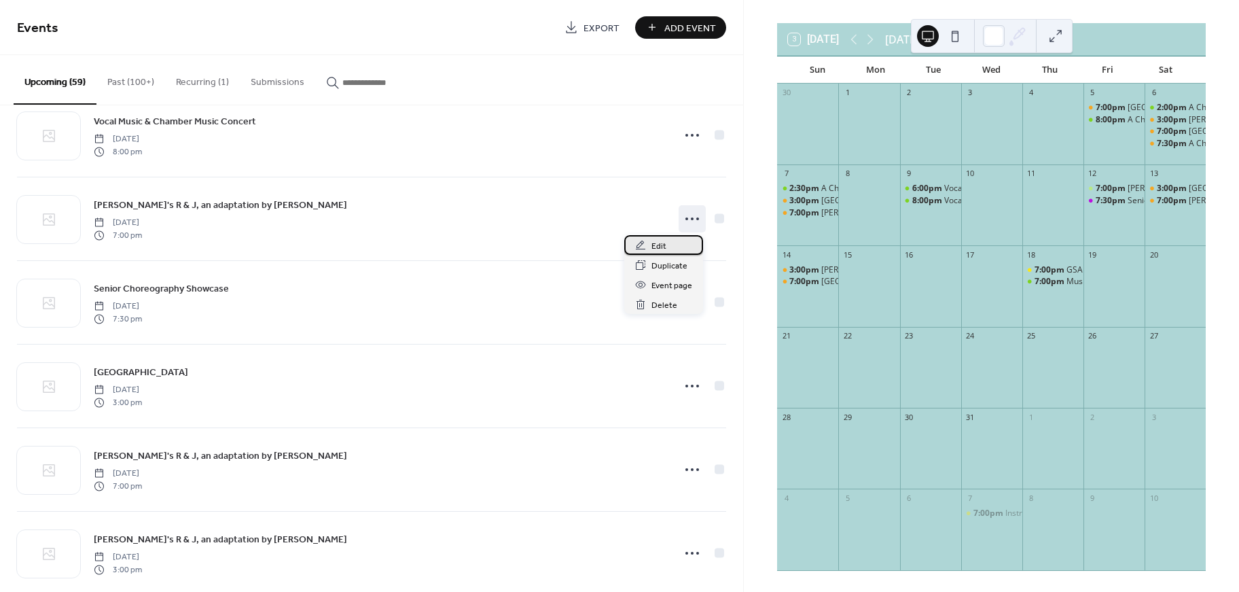
click at [668, 243] on div "Edit" at bounding box center [663, 245] width 79 height 20
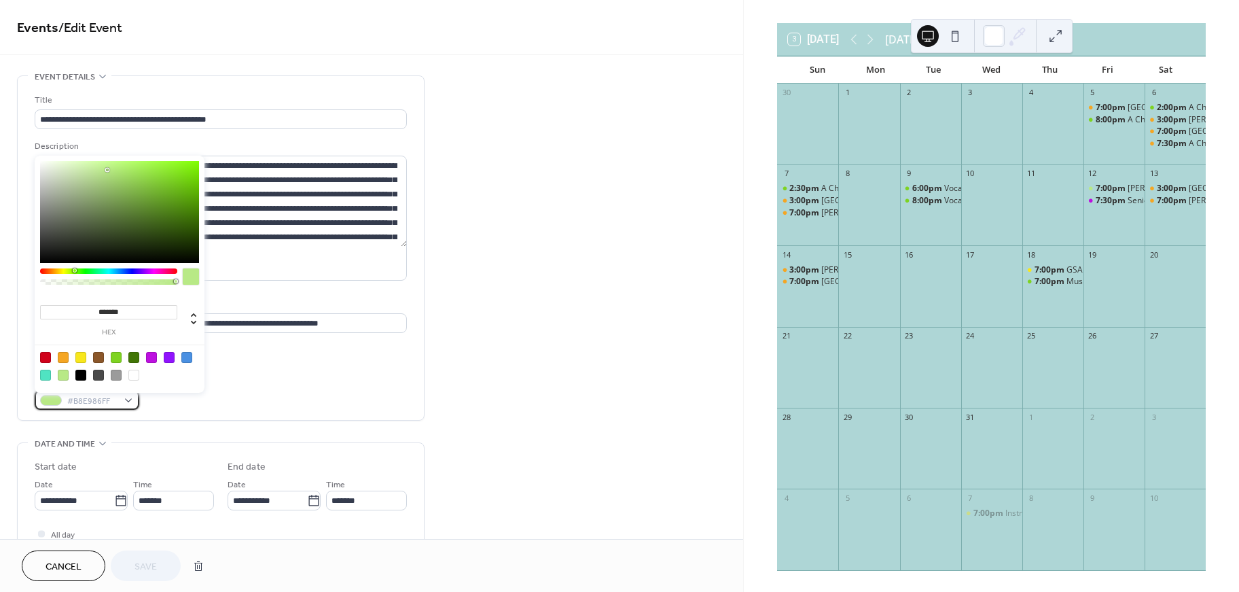
click at [96, 401] on span "#B8E986FF" at bounding box center [92, 401] width 50 height 14
drag, startPoint x: 65, startPoint y: 357, endPoint x: 64, endPoint y: 386, distance: 29.2
click at [65, 357] on div at bounding box center [63, 357] width 11 height 11
type input "*******"
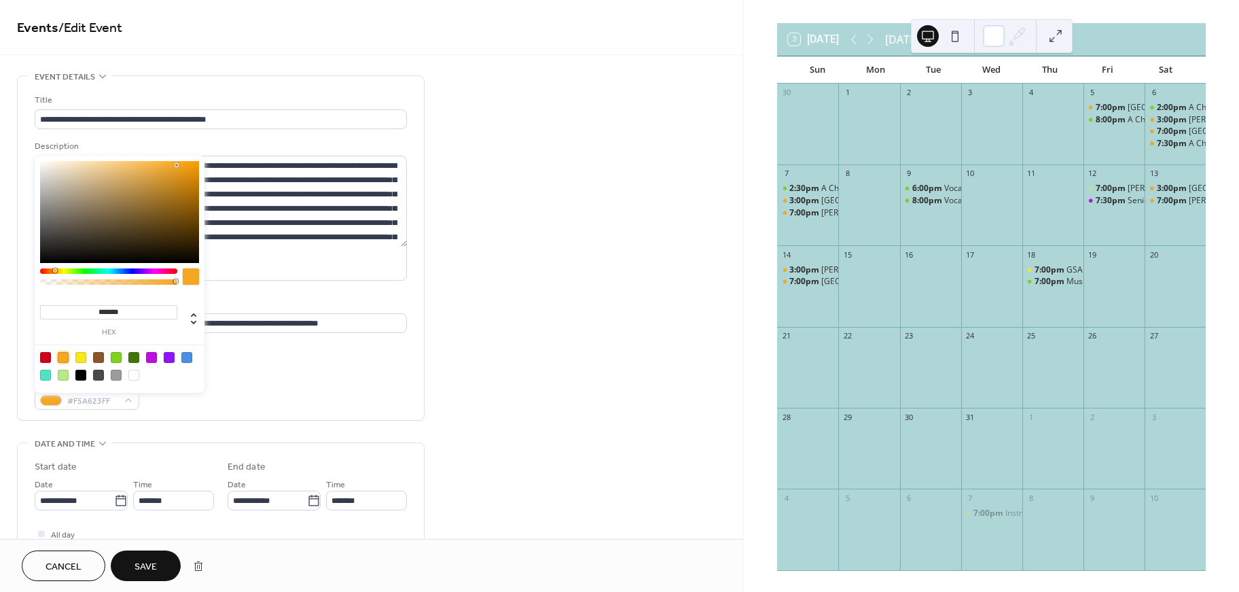
click at [145, 569] on span "Save" at bounding box center [146, 567] width 22 height 14
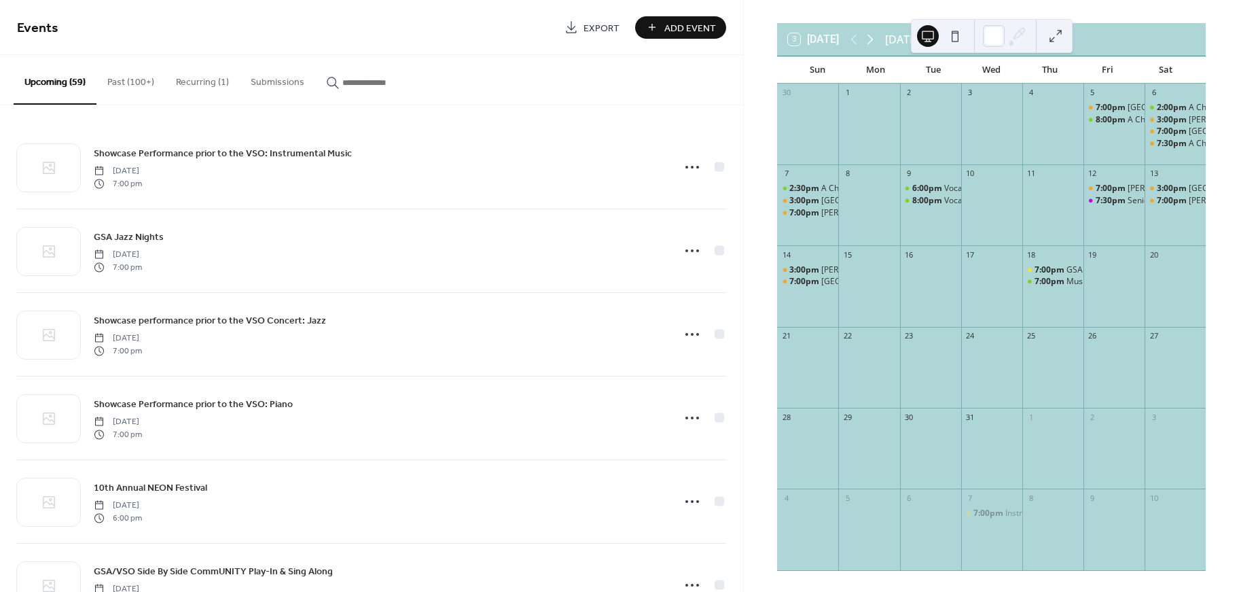
click at [876, 41] on icon at bounding box center [870, 39] width 16 height 16
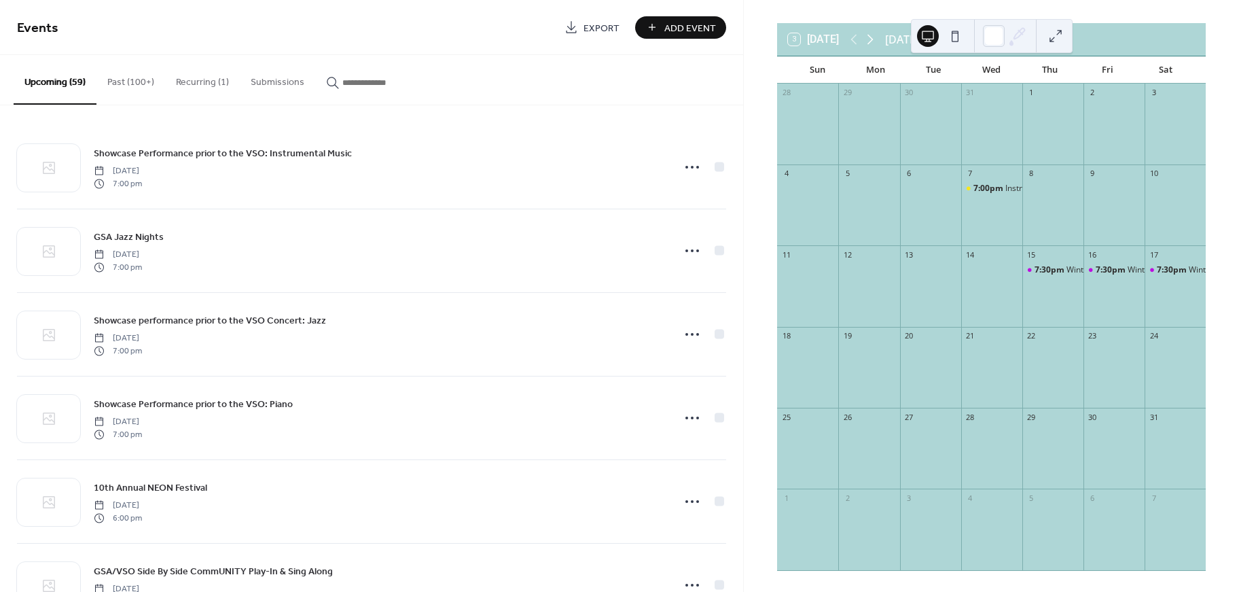
click at [876, 41] on icon at bounding box center [870, 39] width 16 height 16
click at [862, 41] on icon at bounding box center [854, 39] width 16 height 16
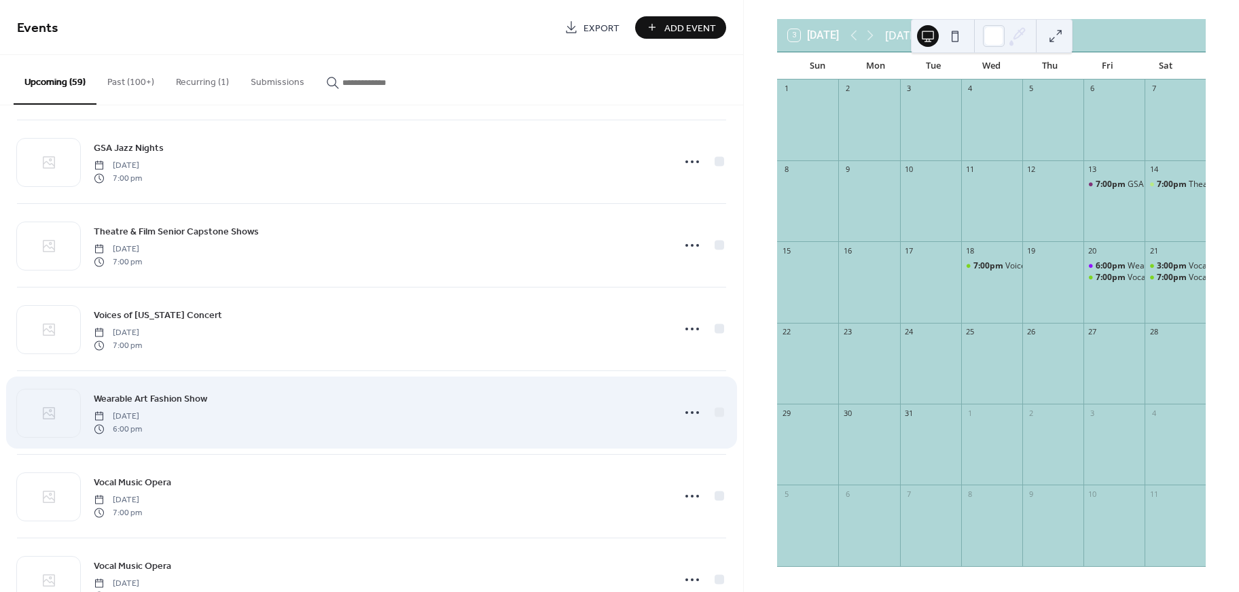
scroll to position [2506, 0]
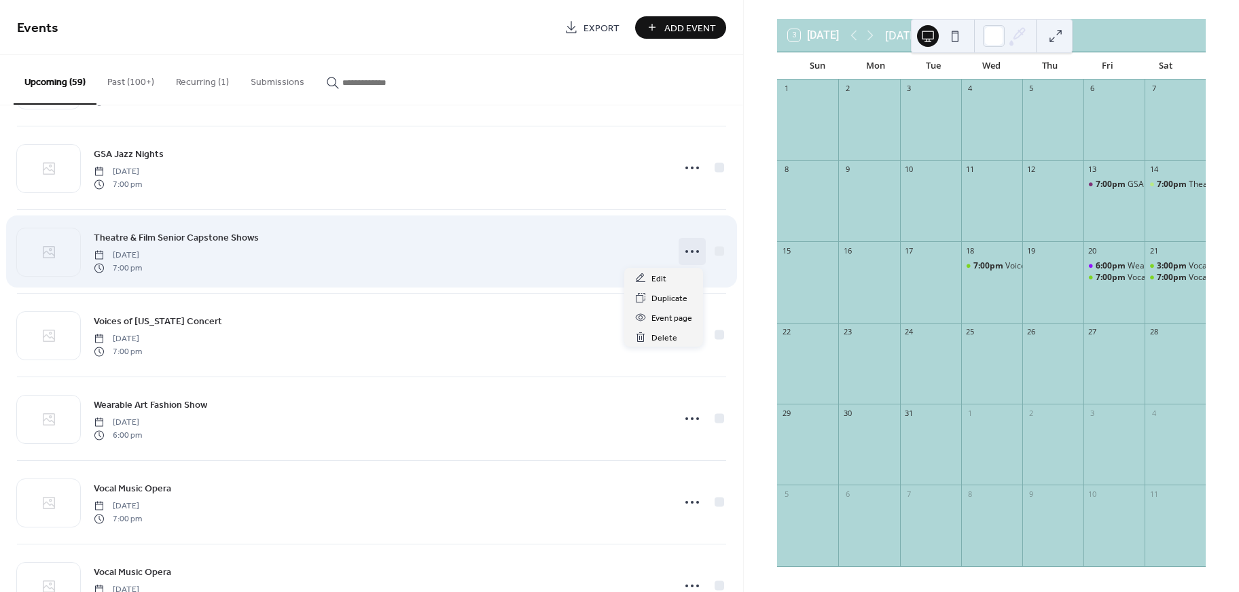
click at [686, 248] on icon at bounding box center [692, 251] width 22 height 22
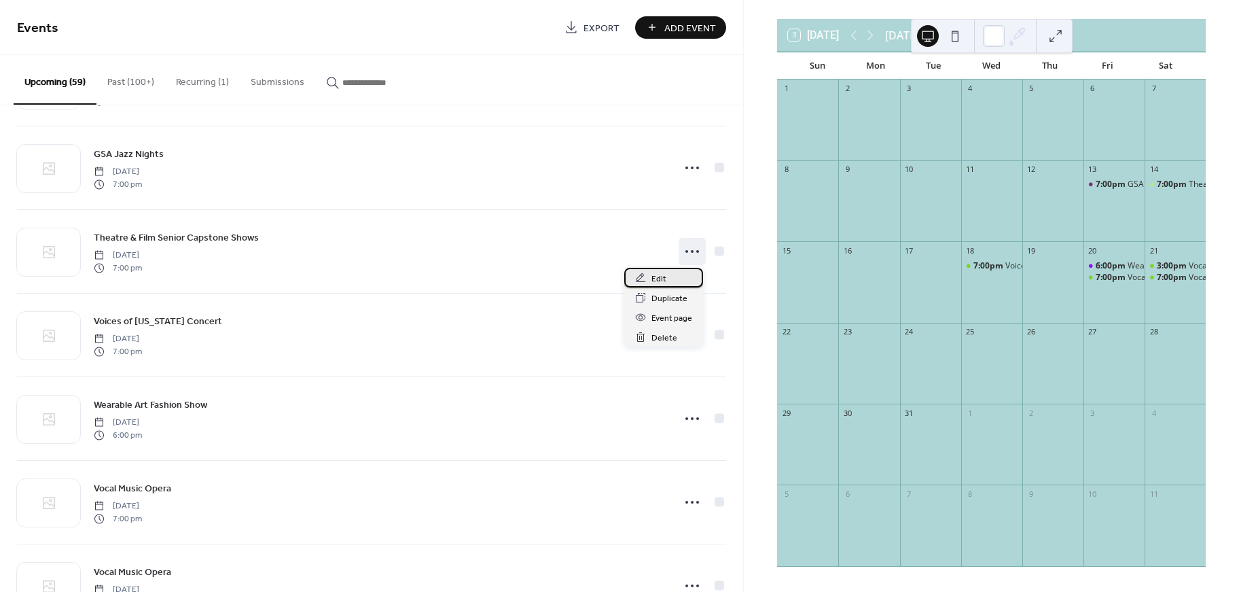
click at [679, 277] on div "Edit" at bounding box center [663, 278] width 79 height 20
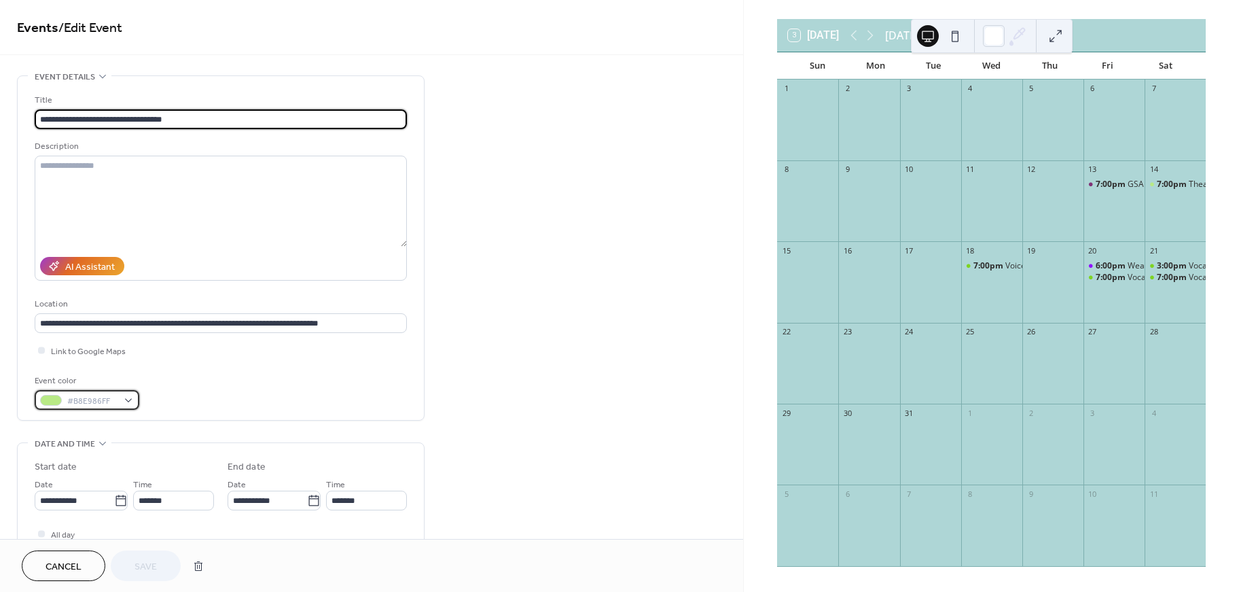
click at [99, 402] on span "#B8E986FF" at bounding box center [92, 401] width 50 height 14
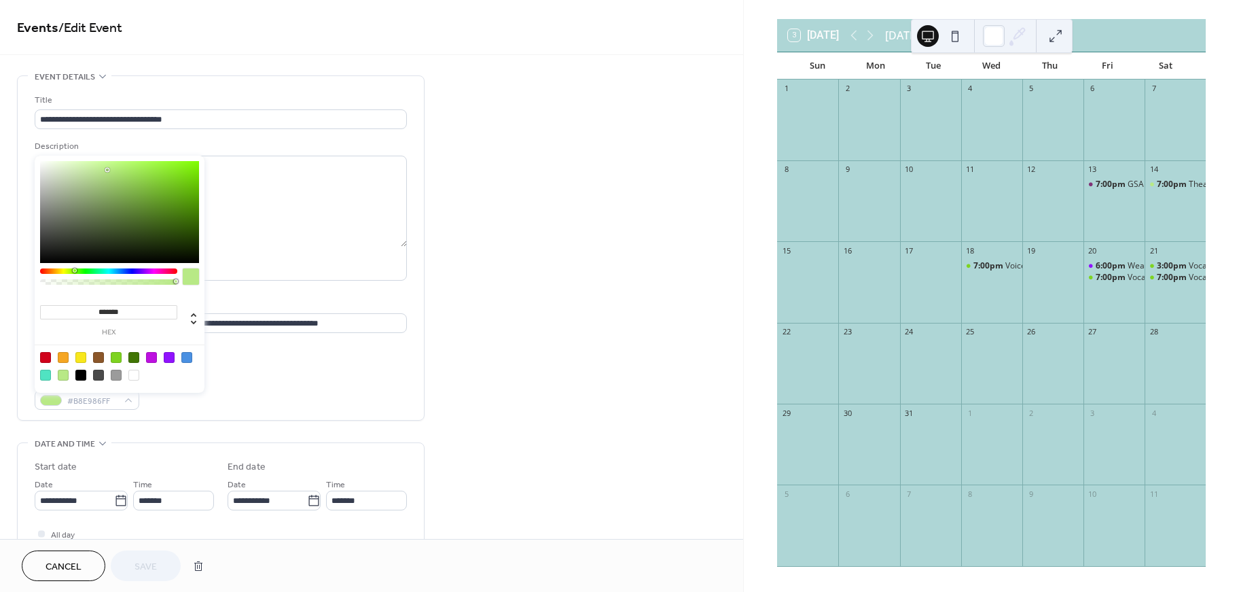
click at [64, 357] on div at bounding box center [63, 357] width 11 height 11
type input "*******"
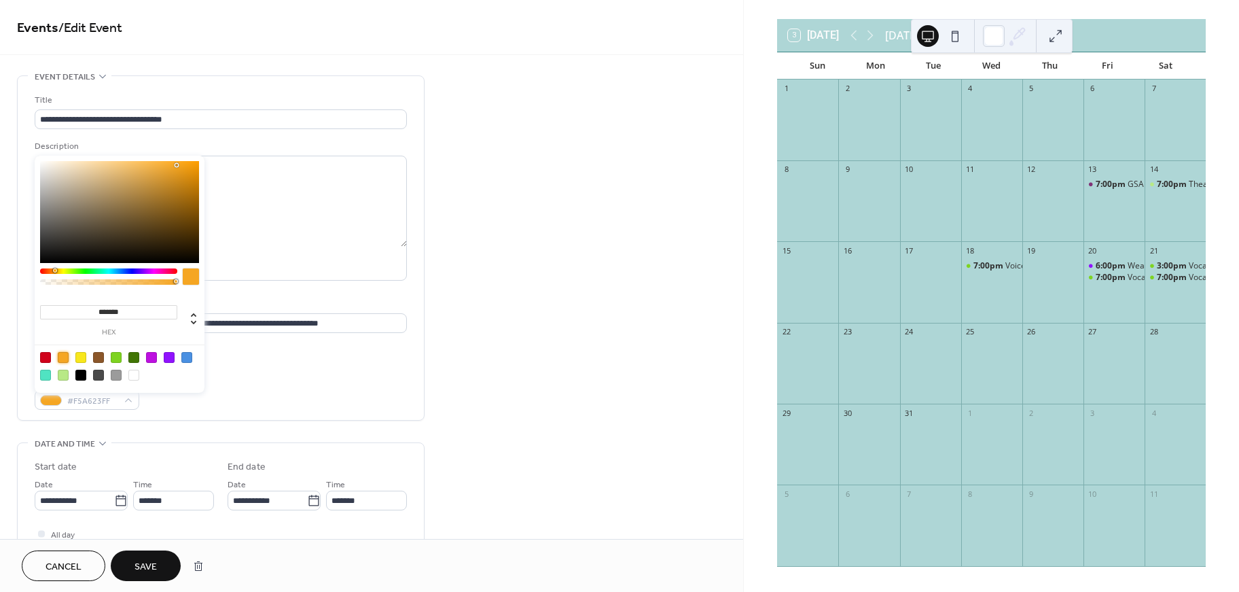
click at [137, 565] on span "Save" at bounding box center [146, 567] width 22 height 14
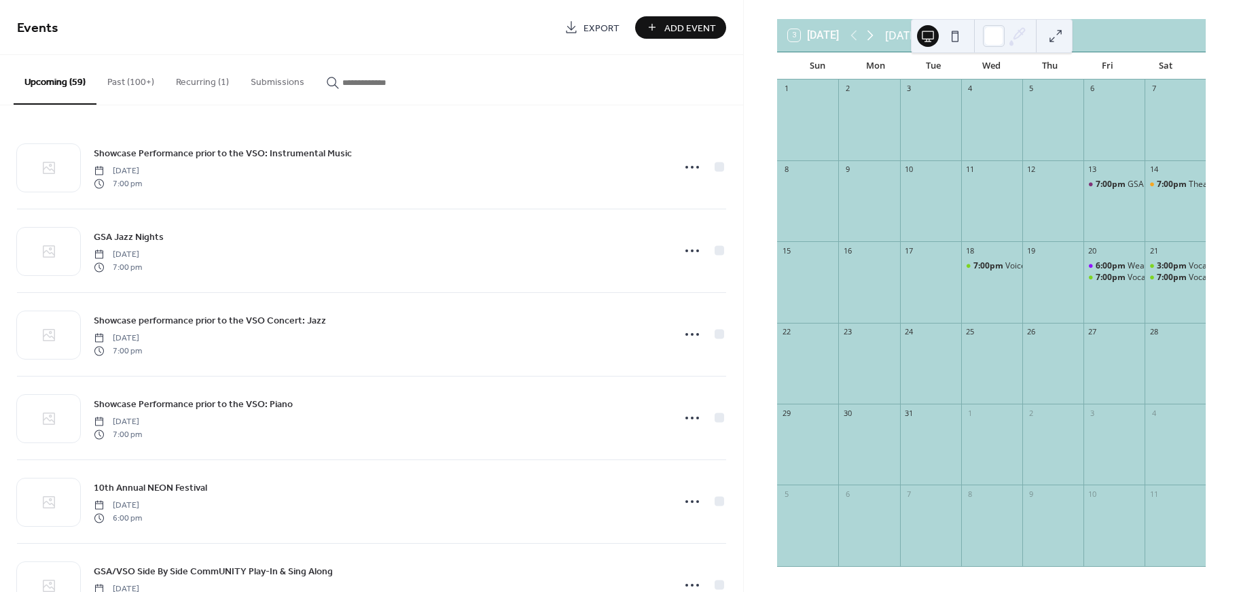
click at [875, 31] on icon at bounding box center [870, 35] width 16 height 16
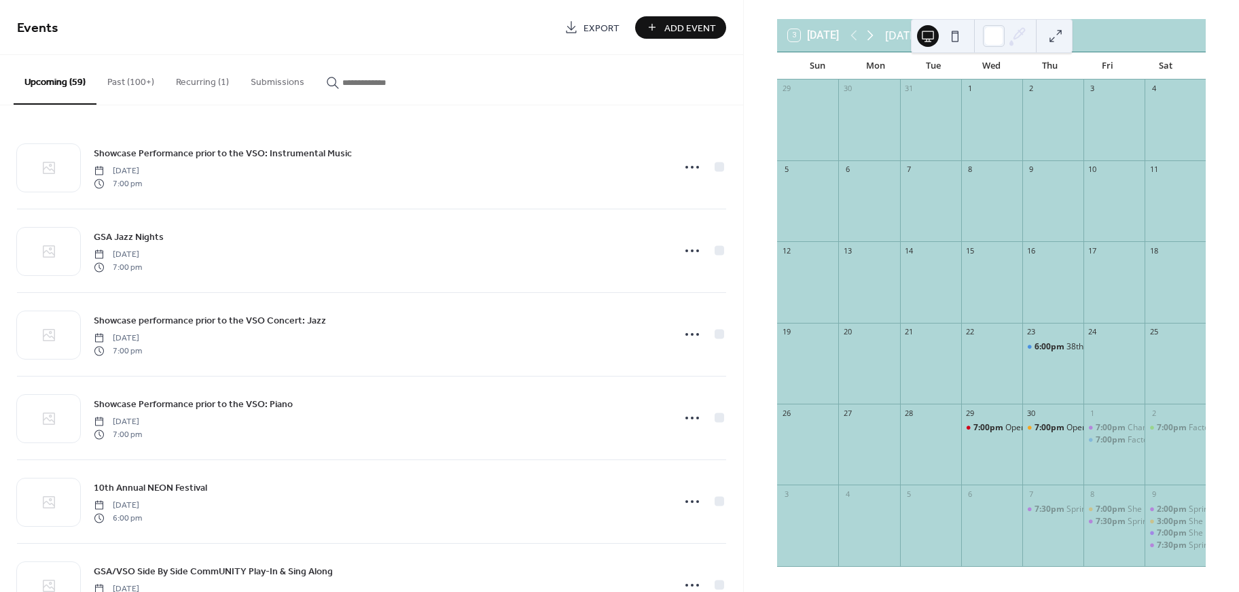
click at [875, 31] on icon at bounding box center [870, 35] width 16 height 16
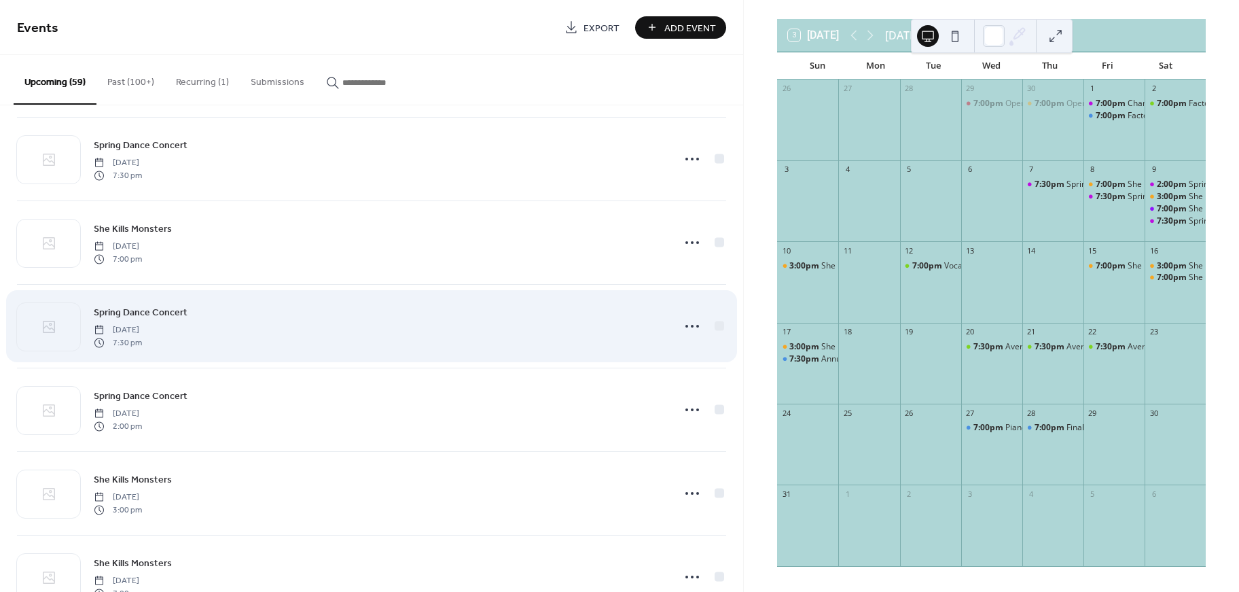
scroll to position [3584, 0]
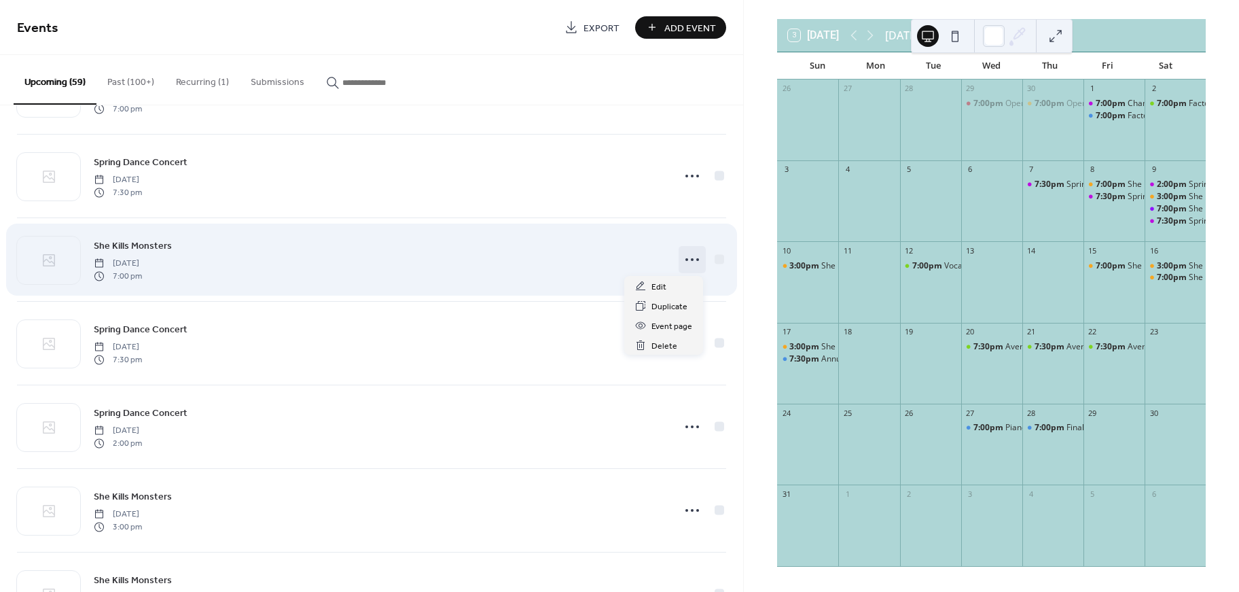
click at [688, 264] on icon at bounding box center [692, 260] width 22 height 22
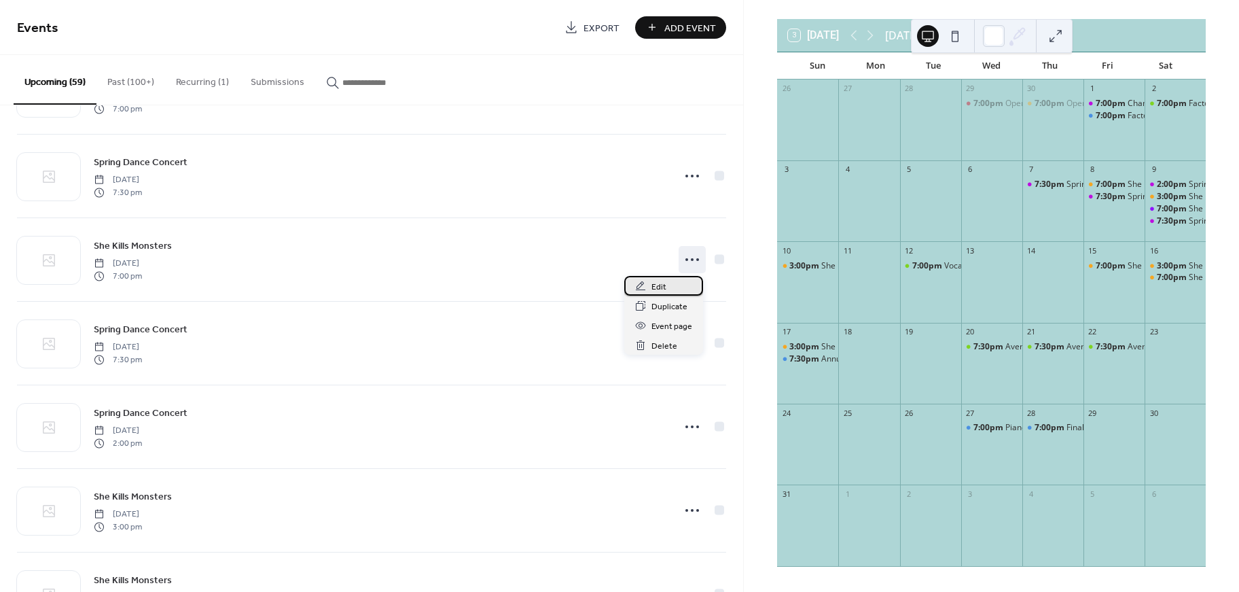
click at [663, 291] on span "Edit" at bounding box center [658, 287] width 15 height 14
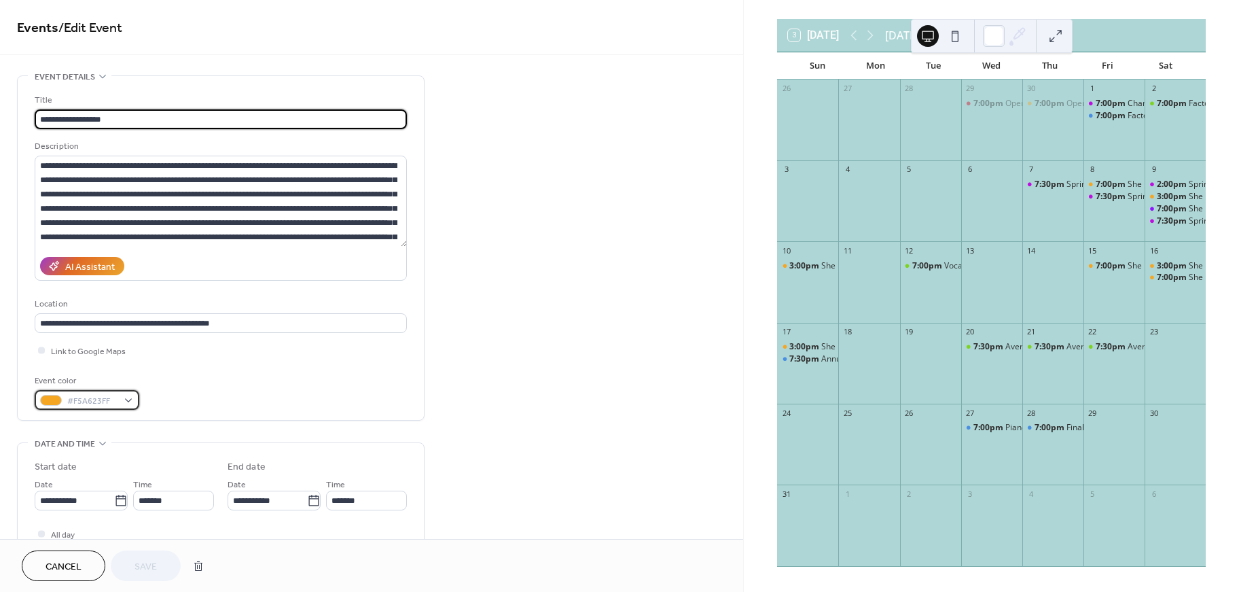
click at [84, 406] on span "#F5A623FF" at bounding box center [92, 401] width 50 height 14
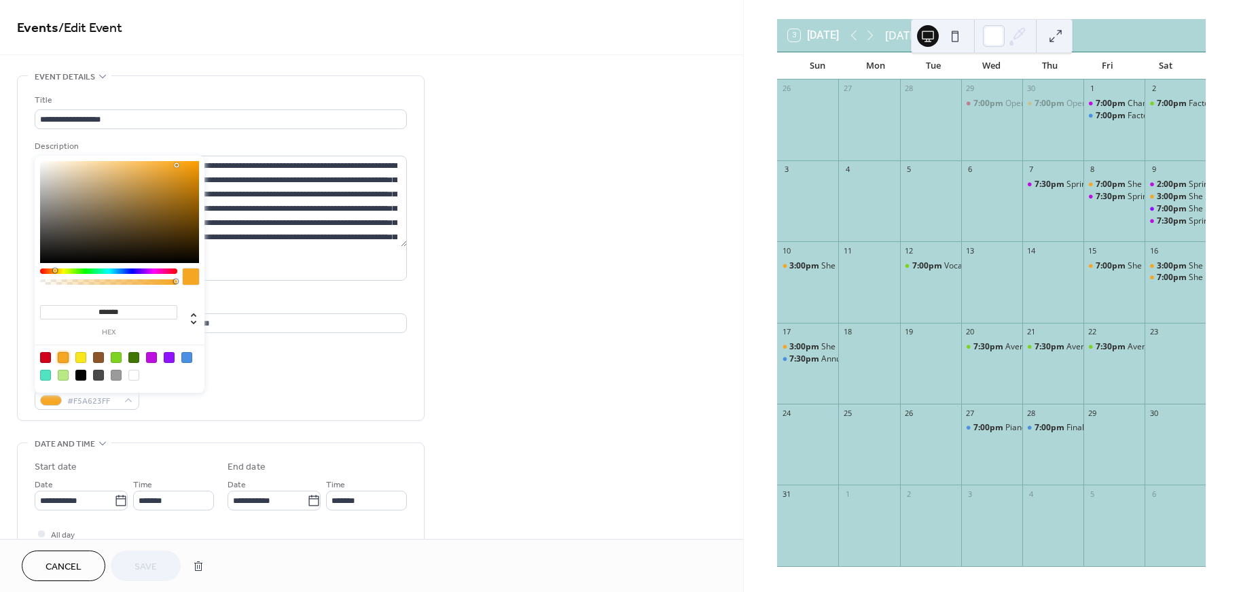
click at [68, 357] on div at bounding box center [63, 357] width 11 height 11
click at [142, 564] on span "Save" at bounding box center [146, 567] width 22 height 14
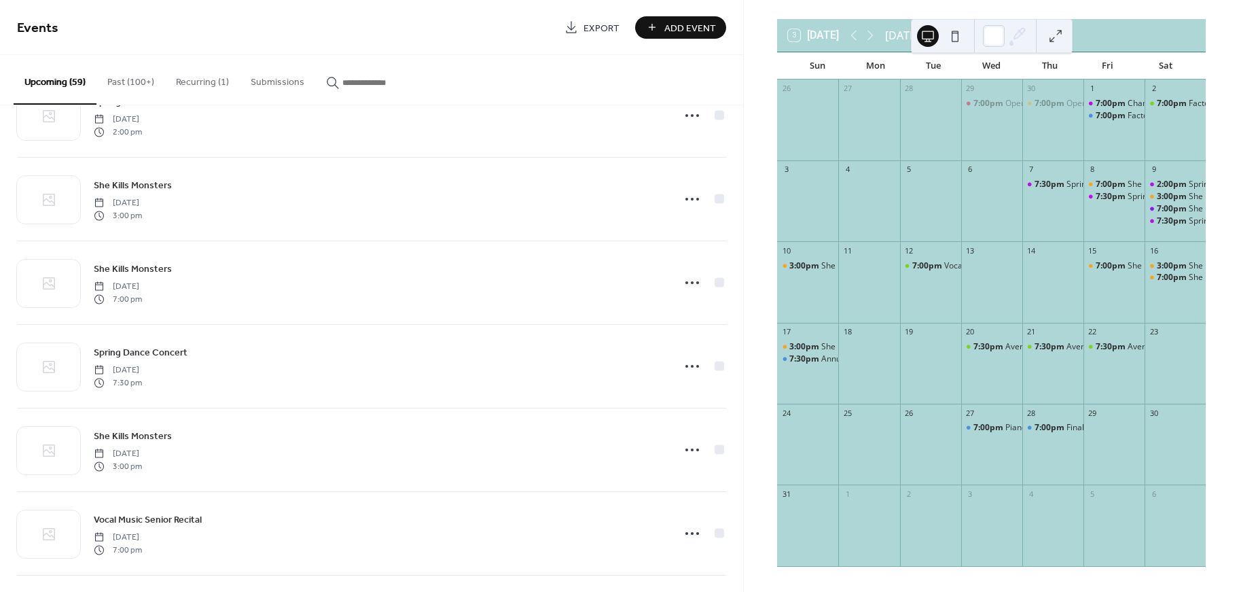
scroll to position [3903, 0]
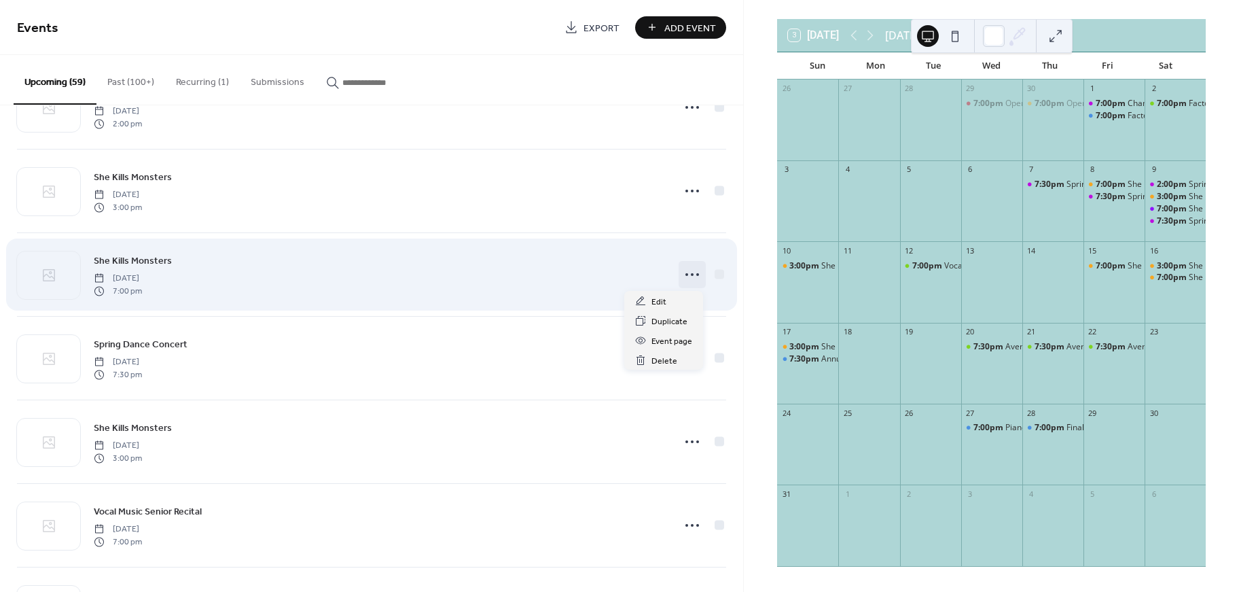
click at [692, 276] on icon at bounding box center [692, 275] width 22 height 22
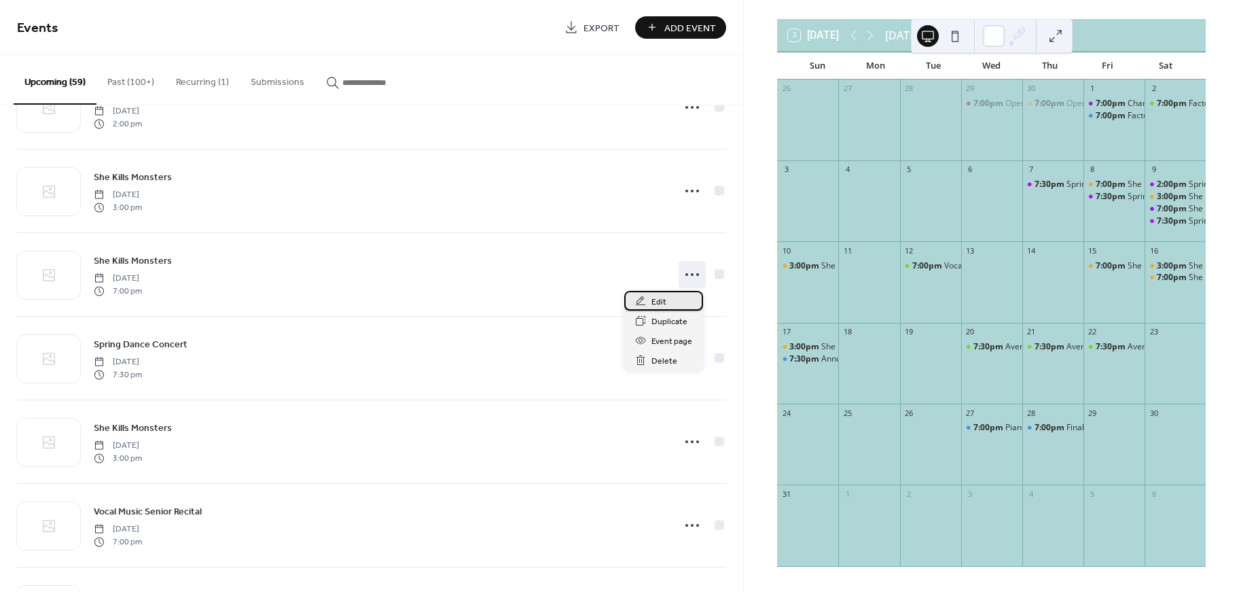
click at [668, 295] on div "Edit" at bounding box center [663, 301] width 79 height 20
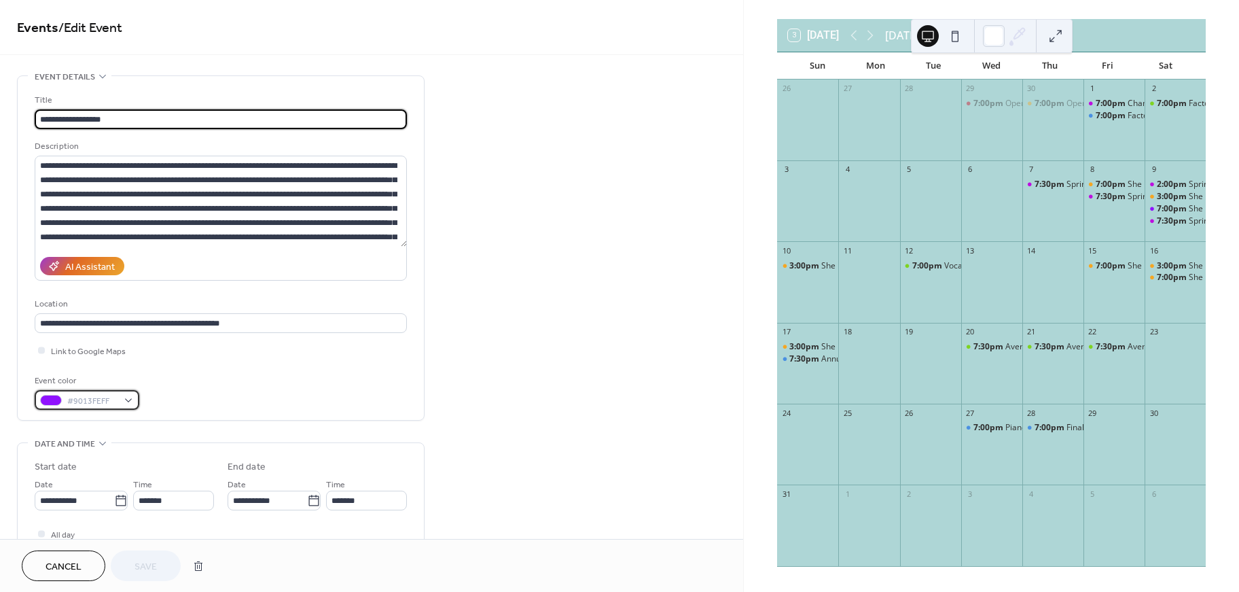
click at [113, 399] on span "#9013FEFF" at bounding box center [92, 401] width 50 height 14
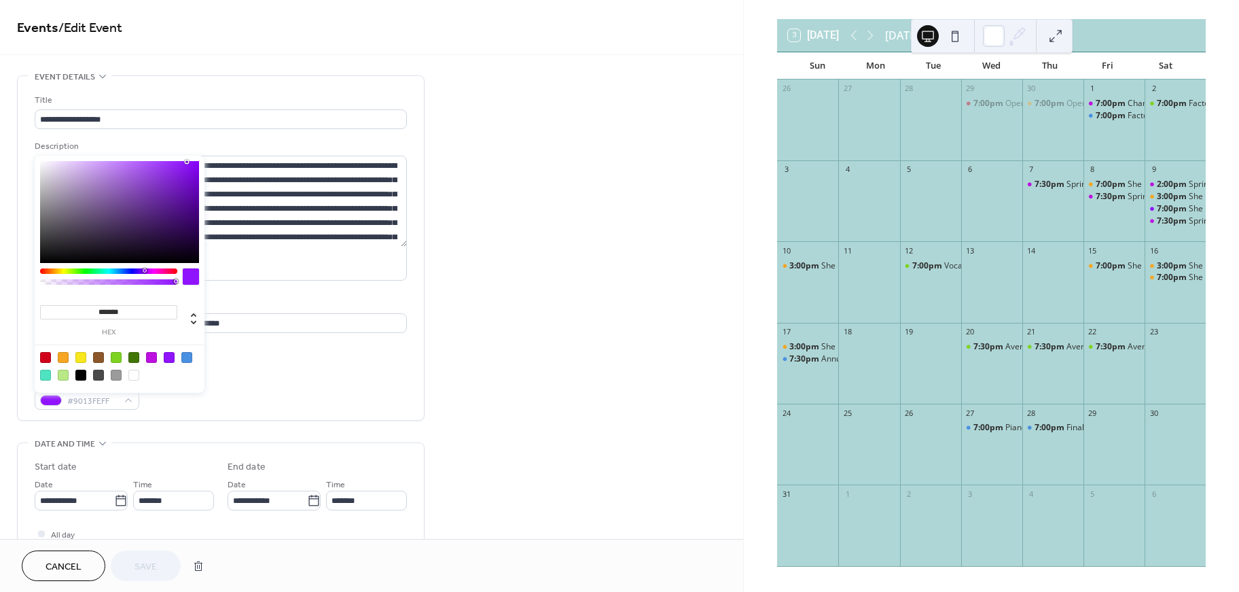
click at [58, 354] on div at bounding box center [63, 357] width 11 height 11
type input "*******"
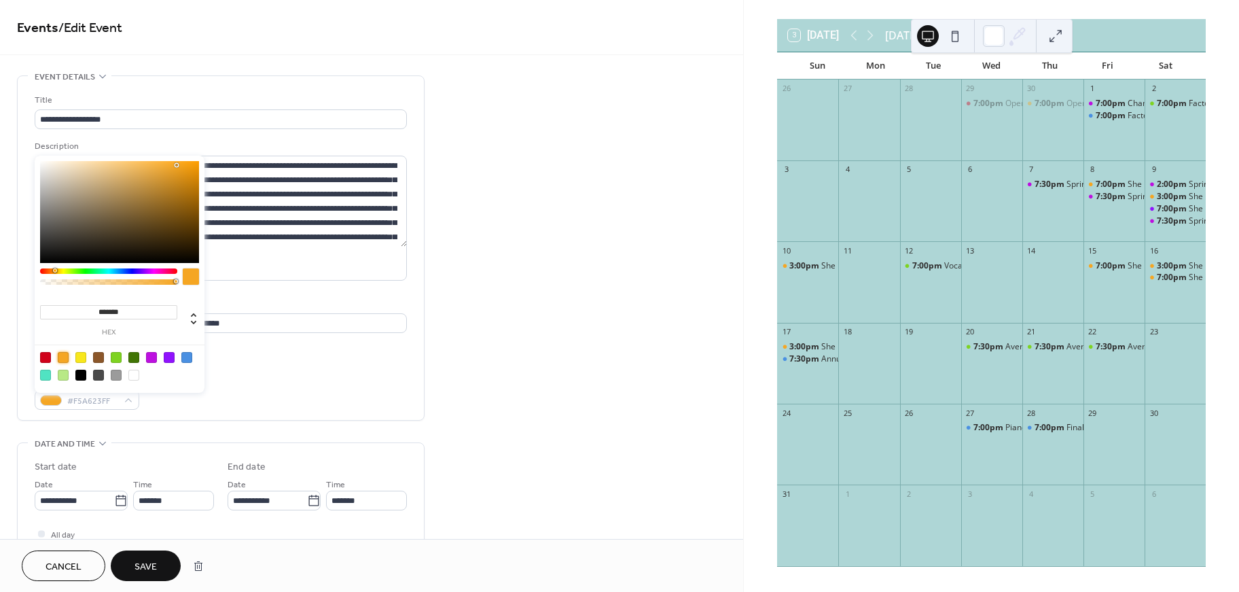
click at [162, 567] on button "Save" at bounding box center [146, 565] width 70 height 31
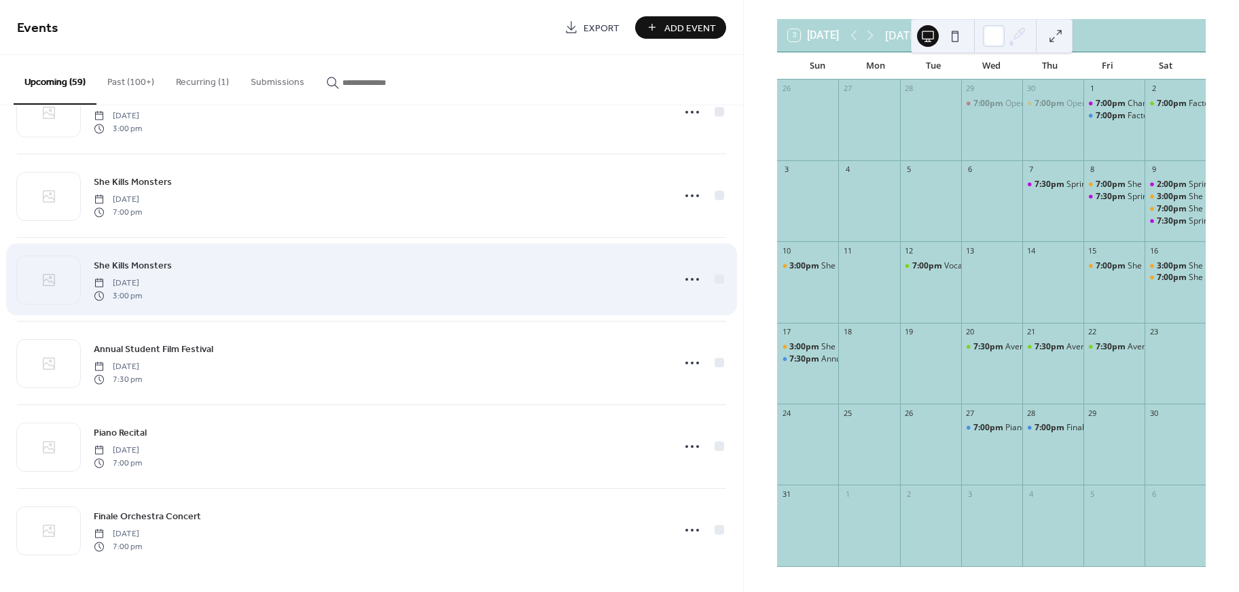
scroll to position [4483, 0]
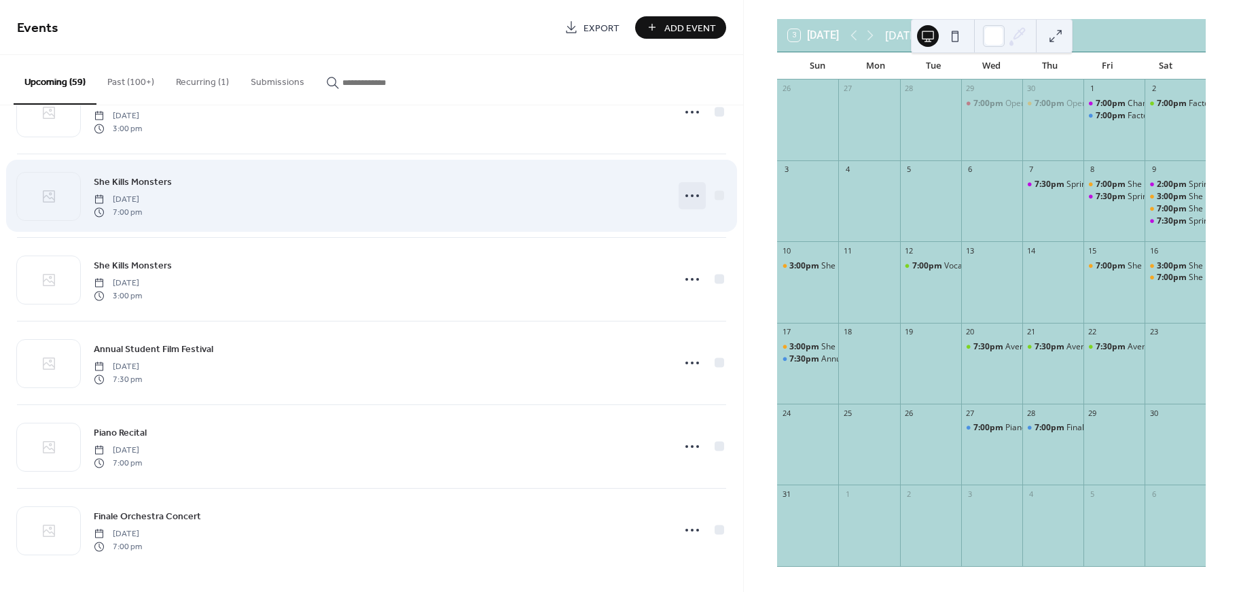
click at [687, 198] on icon at bounding box center [692, 196] width 22 height 22
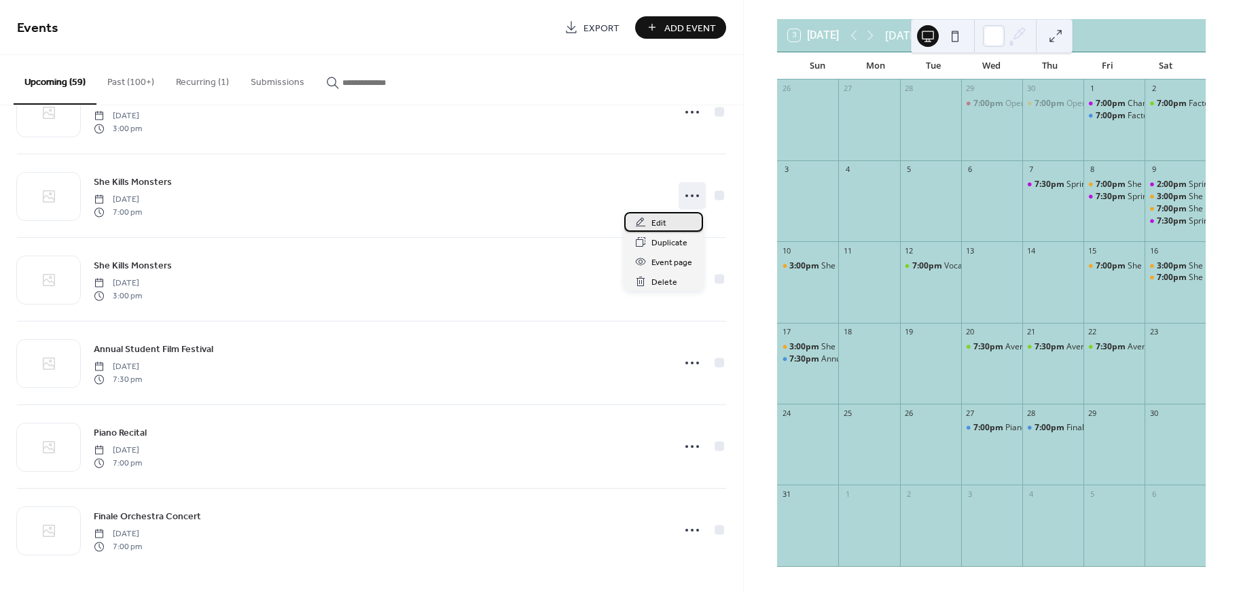
click at [647, 225] on div "Edit" at bounding box center [663, 222] width 79 height 20
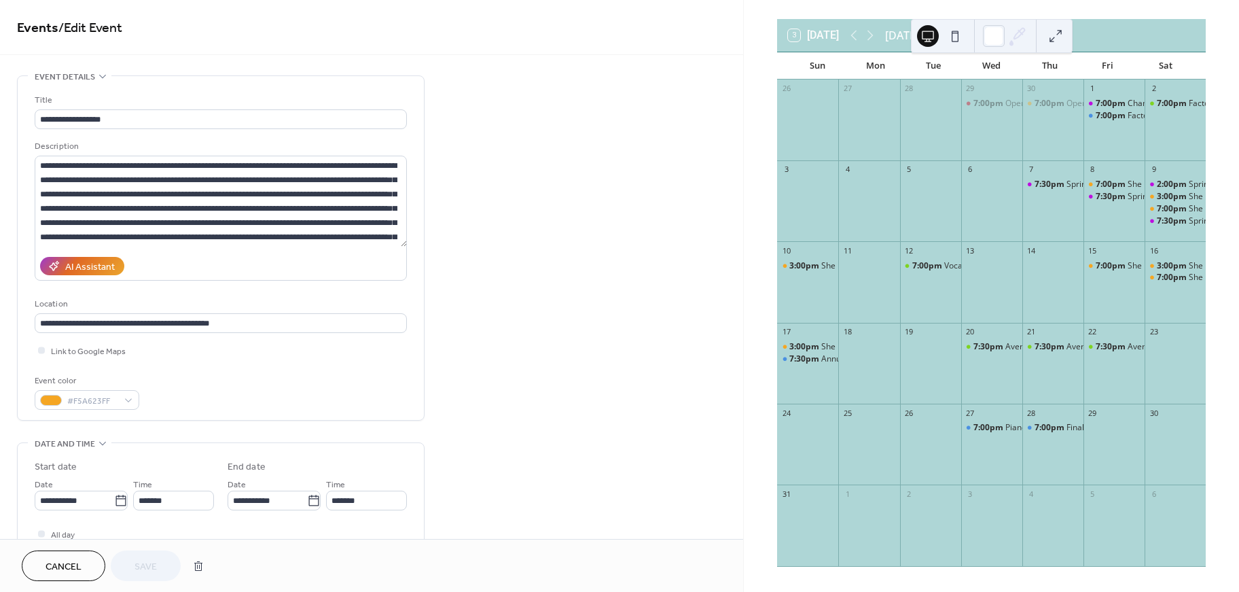
drag, startPoint x: 77, startPoint y: 573, endPoint x: 90, endPoint y: 547, distance: 28.6
click at [77, 573] on span "Cancel" at bounding box center [64, 567] width 36 height 14
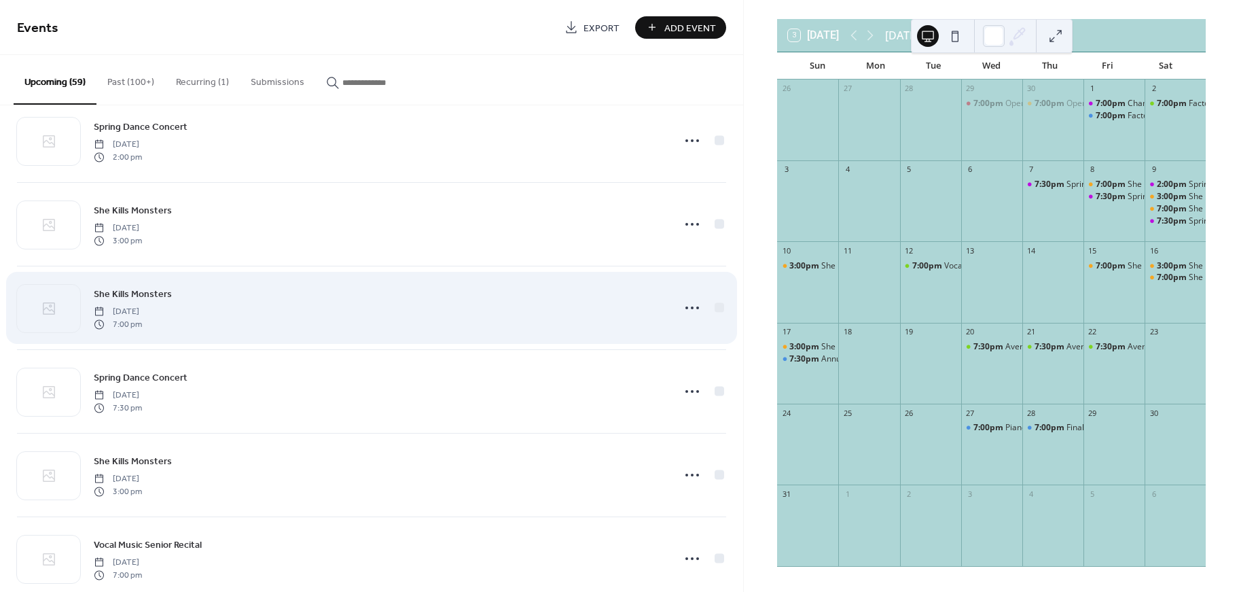
scroll to position [3860, 0]
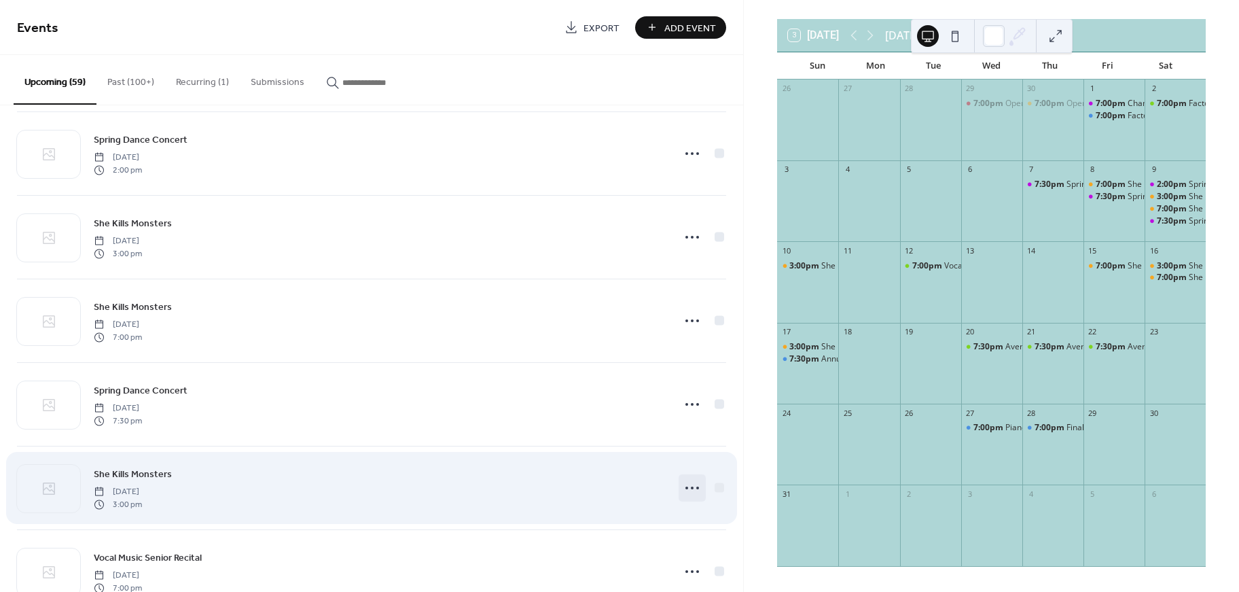
click at [692, 486] on icon at bounding box center [692, 488] width 22 height 22
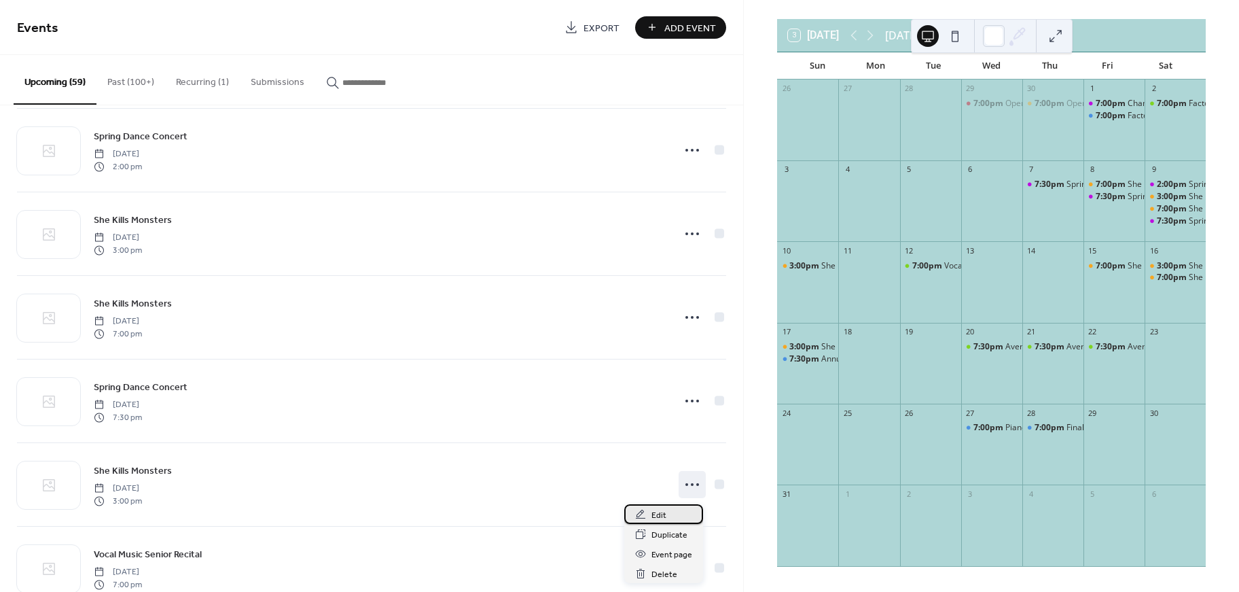
click at [667, 510] on div "Edit" at bounding box center [663, 514] width 79 height 20
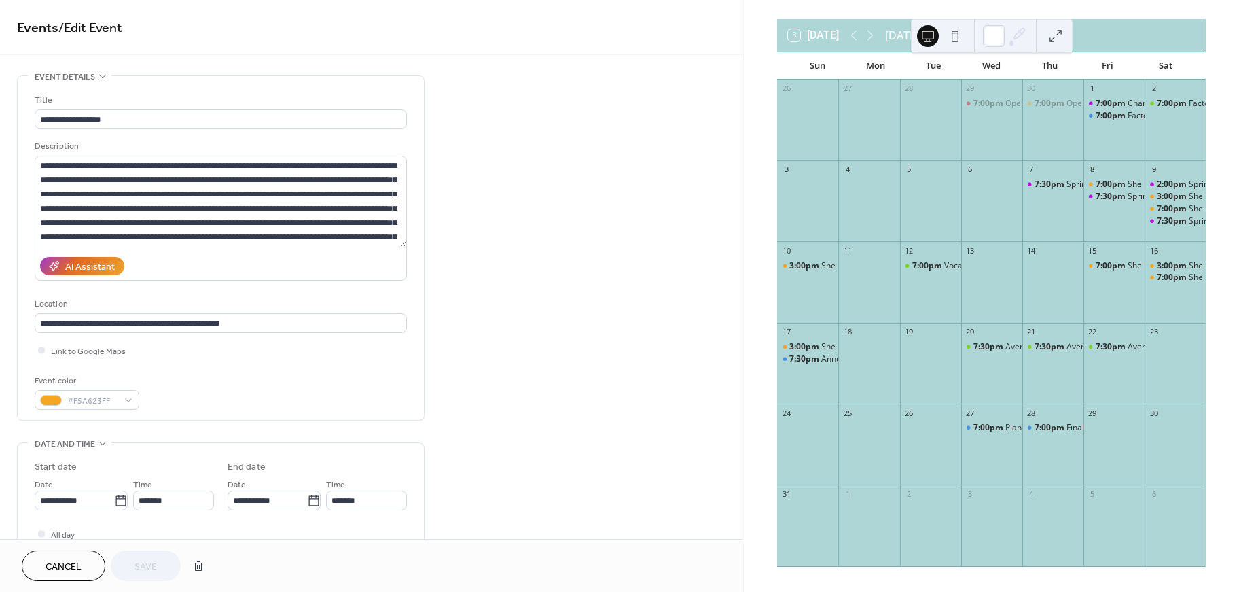
click at [86, 569] on button "Cancel" at bounding box center [64, 565] width 84 height 31
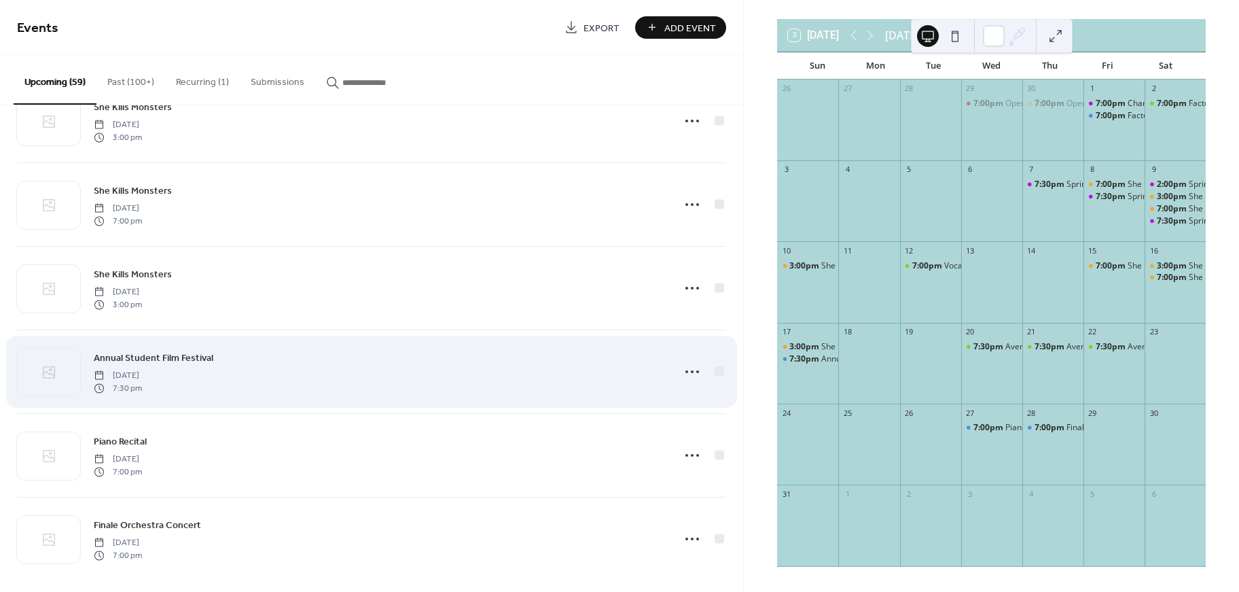
scroll to position [4475, 0]
click at [694, 370] on icon at bounding box center [692, 371] width 22 height 22
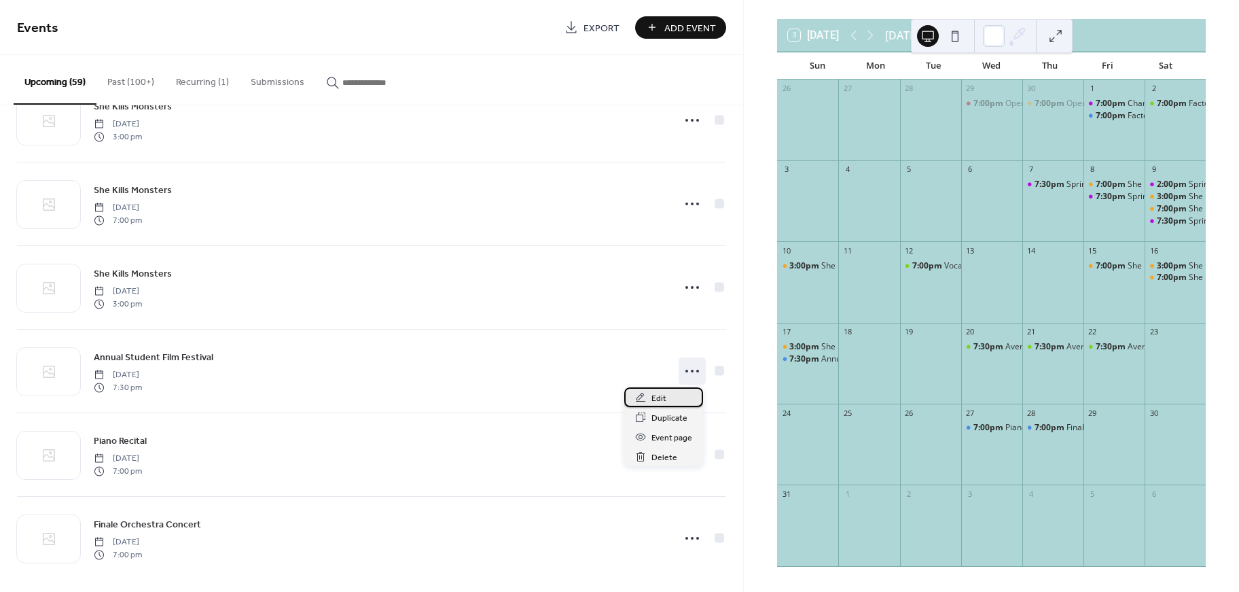
click at [671, 401] on div "Edit" at bounding box center [663, 397] width 79 height 20
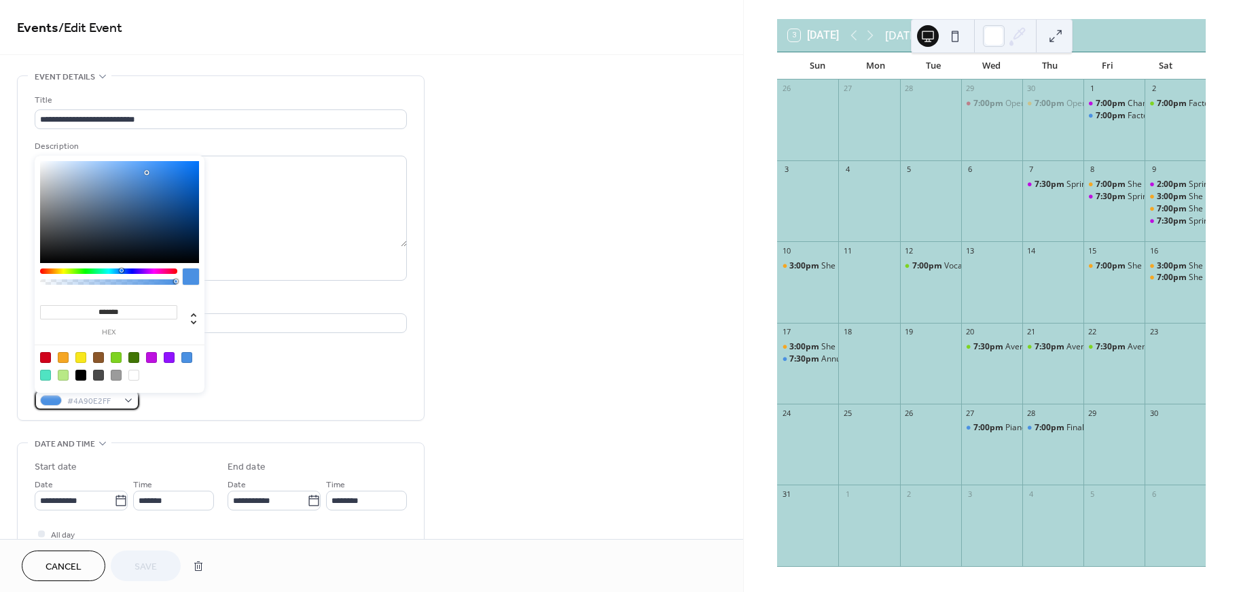
click at [118, 401] on div "#4A90E2FF" at bounding box center [87, 400] width 105 height 20
click at [66, 357] on div at bounding box center [63, 357] width 11 height 11
type input "*******"
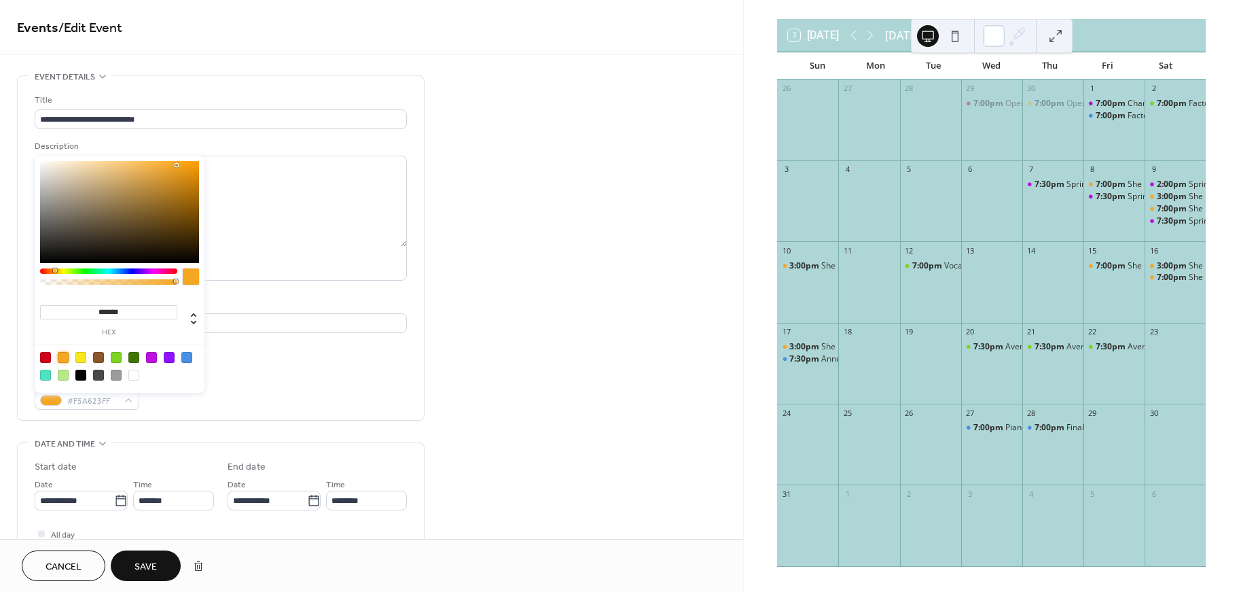
click at [143, 573] on span "Save" at bounding box center [146, 567] width 22 height 14
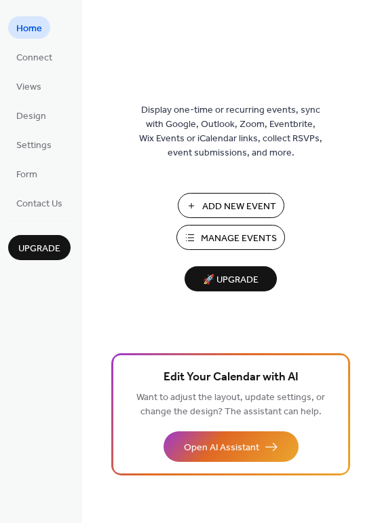
click at [244, 243] on span "Manage Events" at bounding box center [239, 239] width 76 height 14
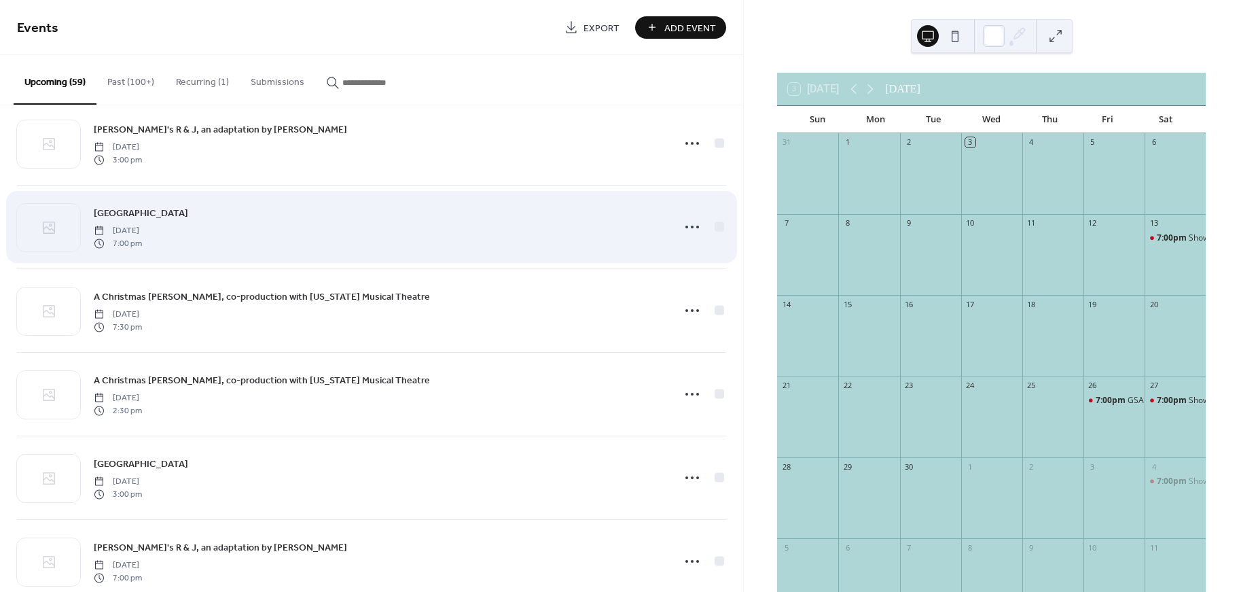
scroll to position [891, 0]
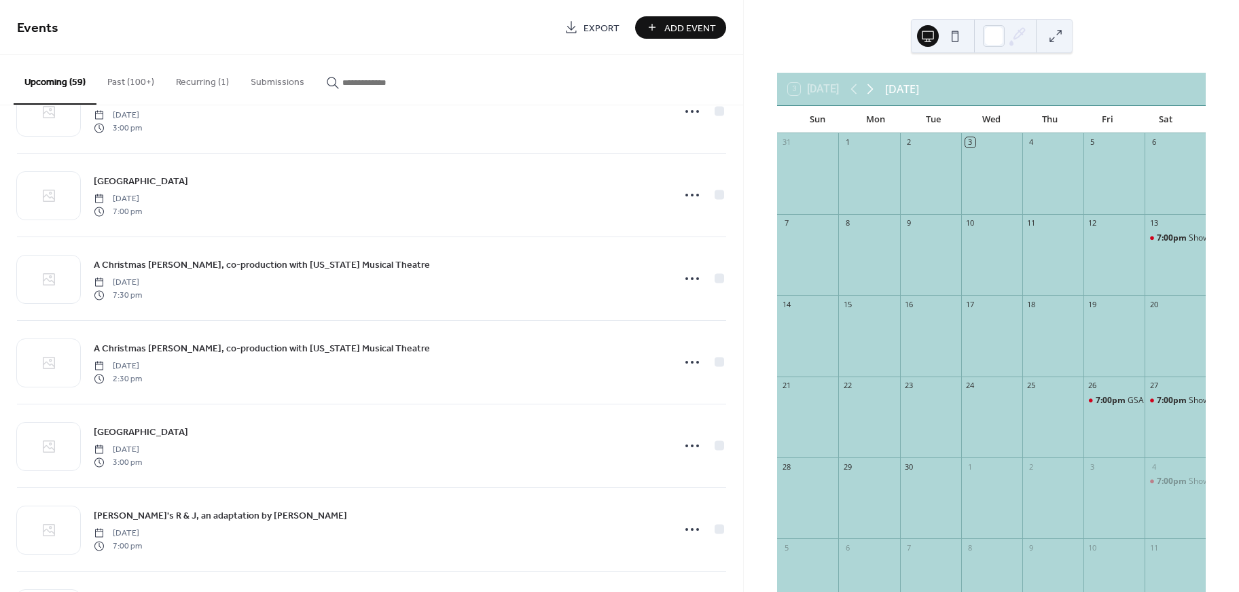
click at [870, 88] on icon at bounding box center [870, 89] width 16 height 16
click at [874, 94] on icon at bounding box center [870, 89] width 16 height 16
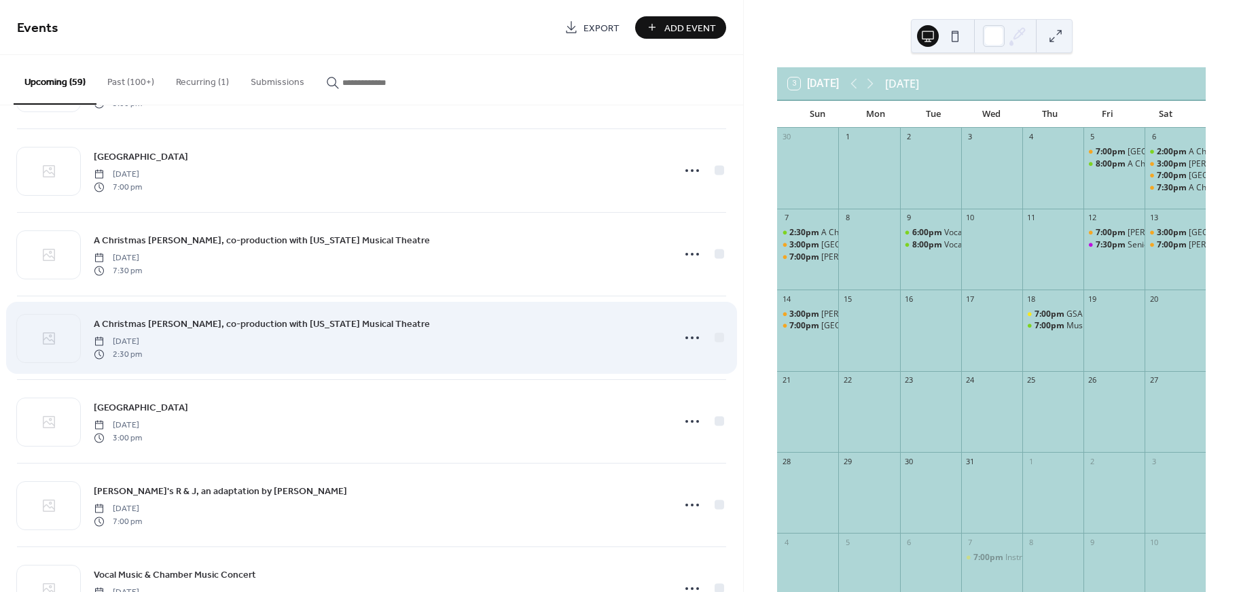
scroll to position [914, 0]
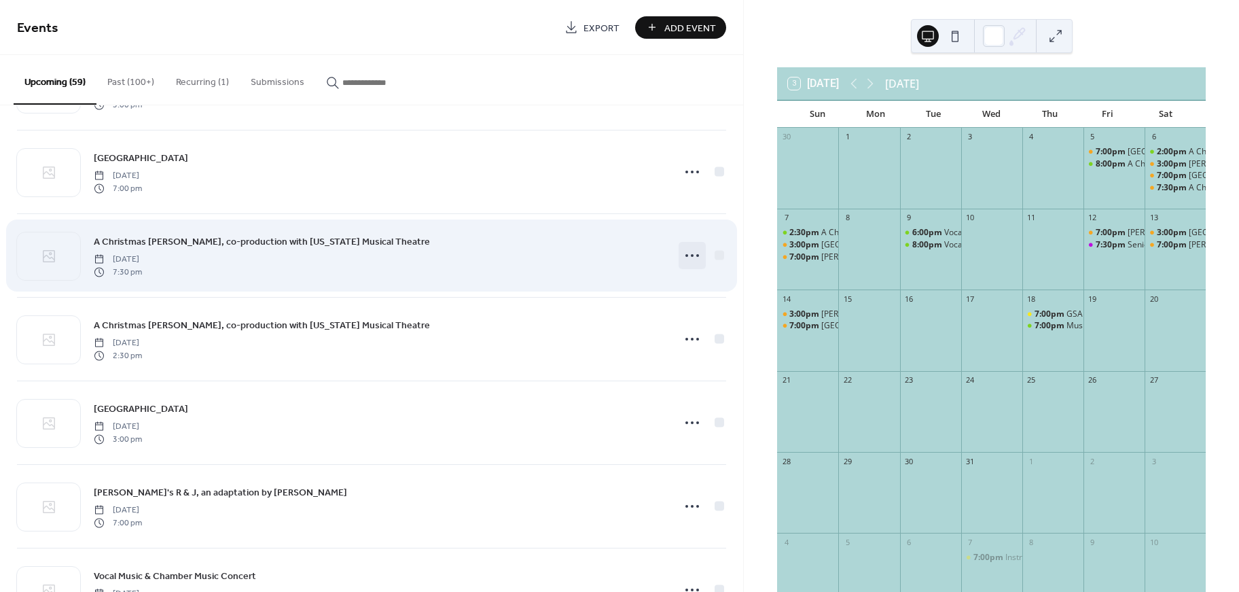
click at [692, 258] on icon at bounding box center [692, 256] width 22 height 22
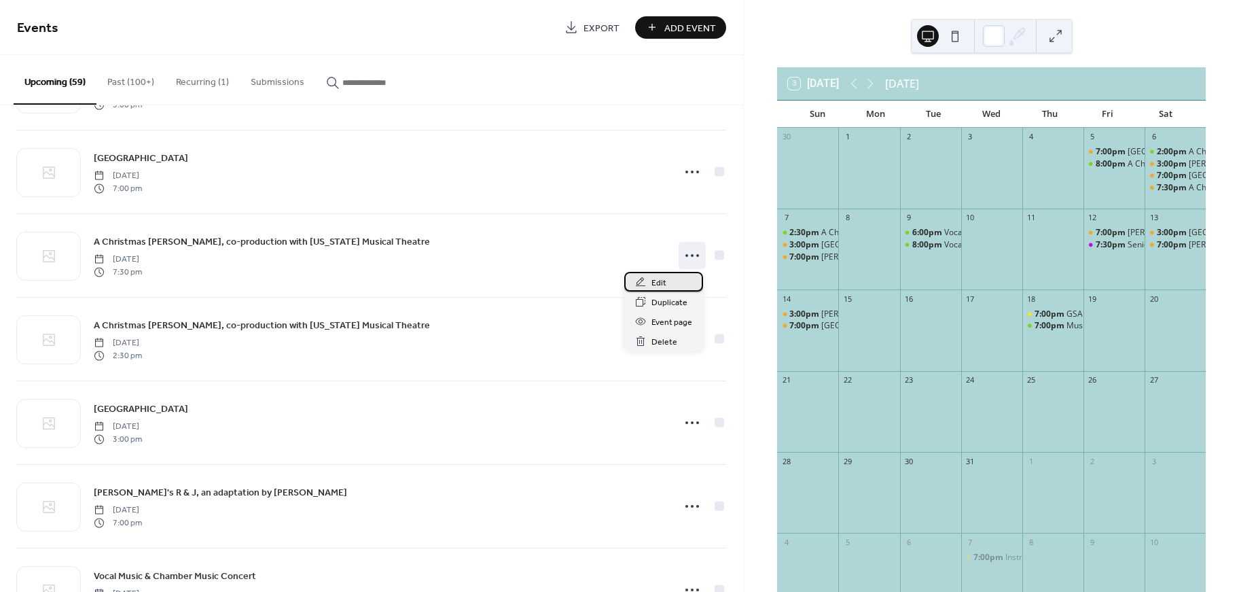
click at [666, 281] on div "Edit" at bounding box center [663, 282] width 79 height 20
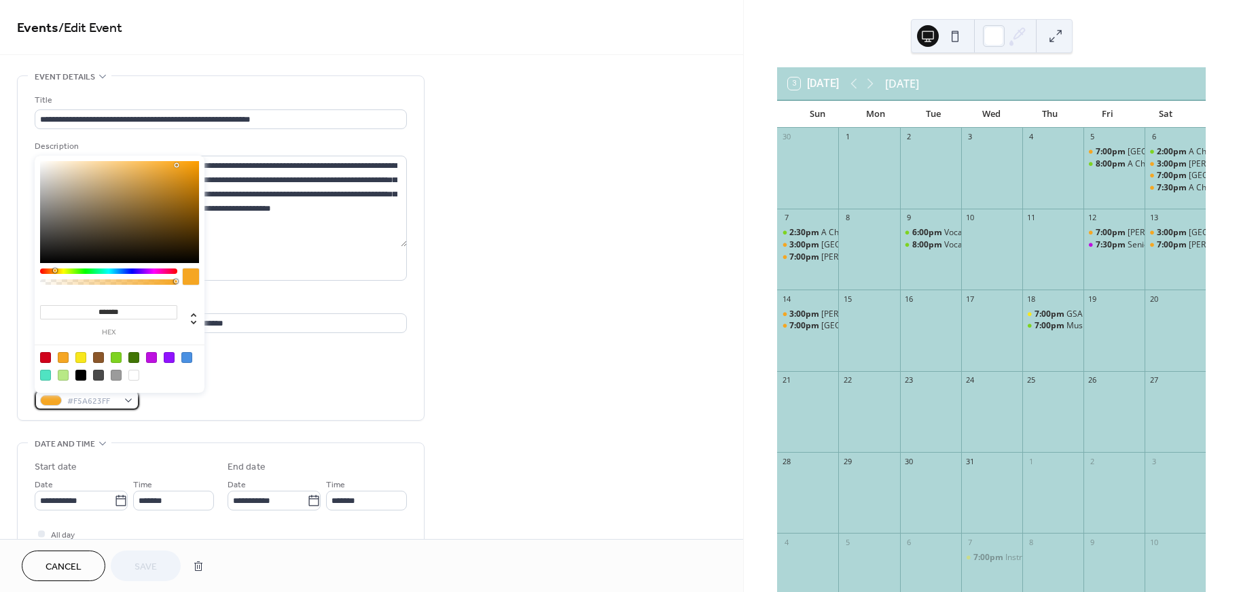
click at [105, 405] on span "#F5A623FF" at bounding box center [92, 401] width 50 height 14
click at [120, 359] on div at bounding box center [116, 357] width 11 height 11
type input "*******"
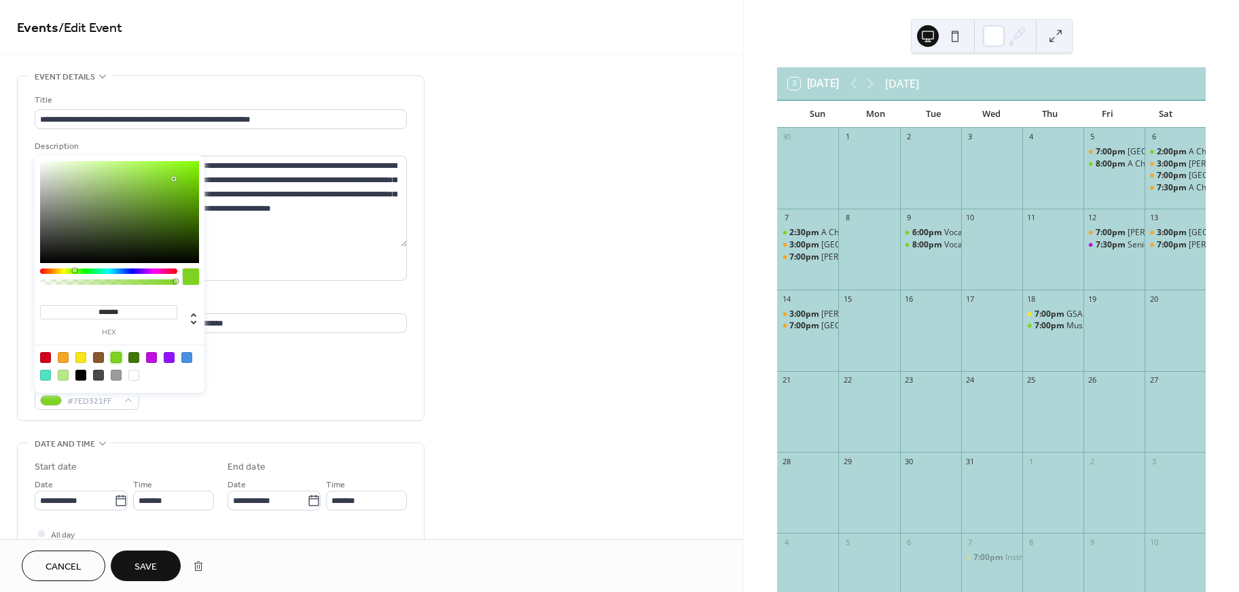
click at [141, 567] on span "Save" at bounding box center [146, 567] width 22 height 14
